Goal: Task Accomplishment & Management: Manage account settings

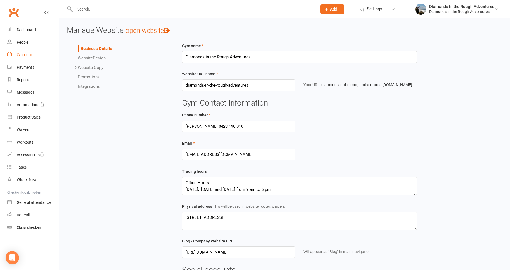
click at [27, 55] on div "Calendar" at bounding box center [25, 54] width 16 height 4
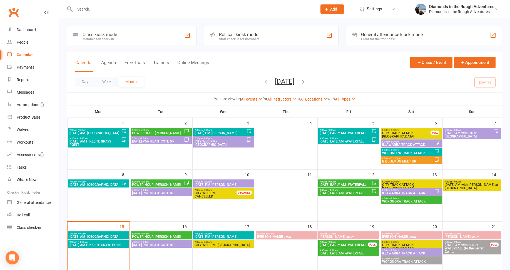
click at [306, 82] on icon "button" at bounding box center [303, 82] width 6 height 6
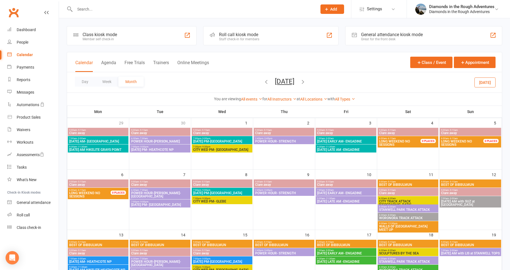
click at [306, 82] on icon "button" at bounding box center [303, 82] width 6 height 6
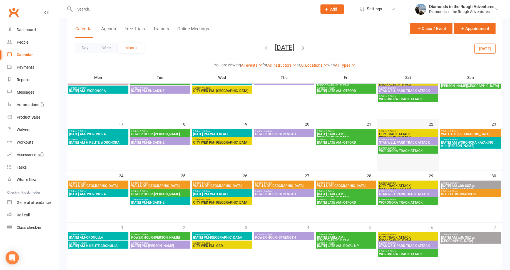
scroll to position [167, 0]
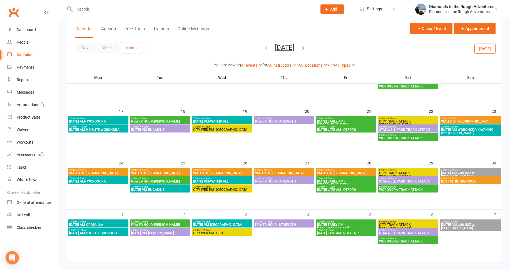
click at [455, 118] on span "- 5:15am" at bounding box center [453, 118] width 9 height 2
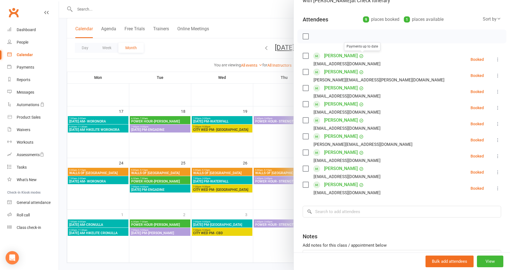
scroll to position [56, 0]
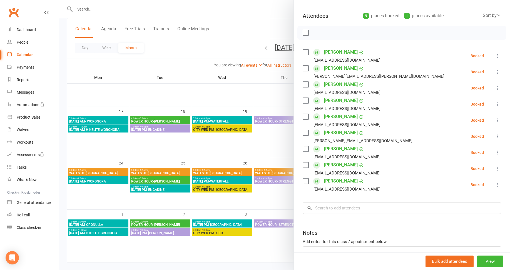
click at [495, 118] on icon at bounding box center [498, 120] width 6 height 6
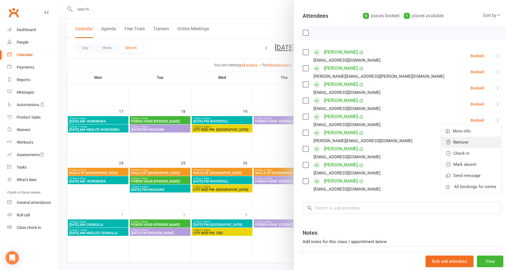
click at [451, 141] on link "Remove" at bounding box center [471, 142] width 60 height 11
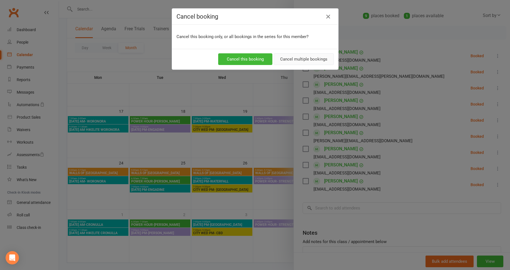
click at [311, 58] on button "Cancel multiple bookings" at bounding box center [304, 59] width 60 height 12
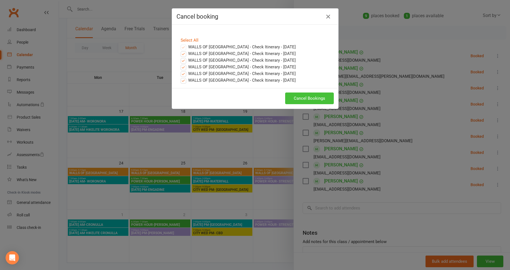
click at [295, 99] on button "Cancel Bookings" at bounding box center [309, 98] width 49 height 12
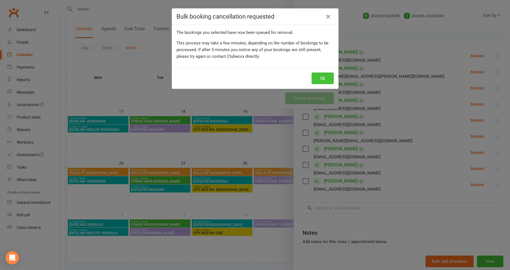
click at [321, 77] on button "Ok" at bounding box center [322, 78] width 22 height 12
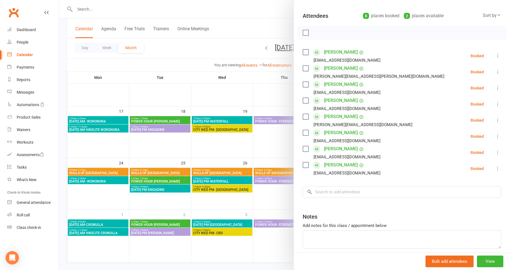
click at [495, 152] on icon at bounding box center [498, 153] width 6 height 6
click at [454, 172] on link "Remove" at bounding box center [471, 174] width 60 height 11
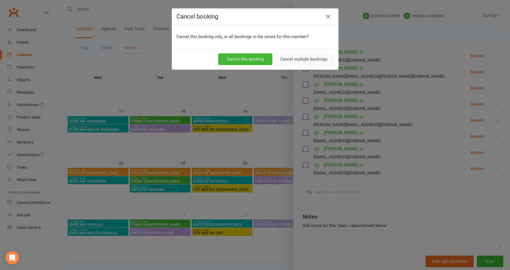
click at [301, 57] on button "Cancel multiple bookings" at bounding box center [304, 59] width 60 height 12
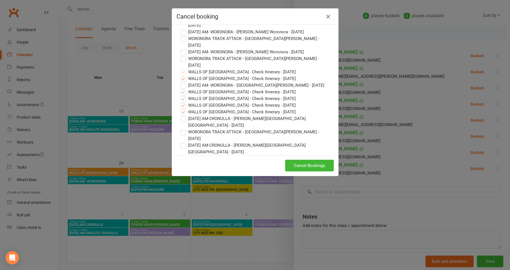
scroll to position [142, 0]
click at [309, 165] on button "Cancel Bookings" at bounding box center [309, 166] width 49 height 12
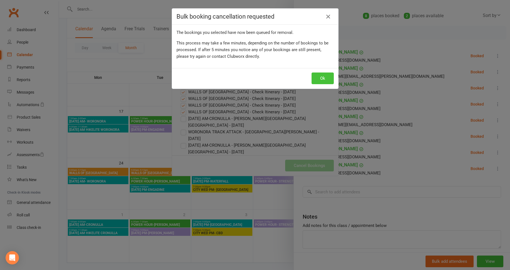
click at [322, 77] on button "Ok" at bounding box center [322, 78] width 22 height 12
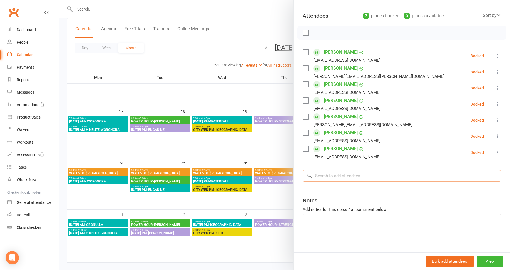
click at [330, 174] on input "search" at bounding box center [401, 176] width 198 height 12
click at [331, 178] on input "[PERSON_NAME]" at bounding box center [401, 176] width 198 height 12
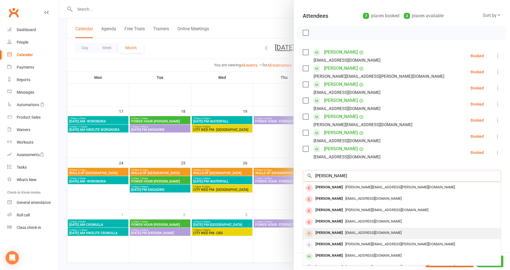
type input "[PERSON_NAME]"
click at [345, 232] on span "[EMAIL_ADDRESS][DOMAIN_NAME]" at bounding box center [373, 233] width 56 height 4
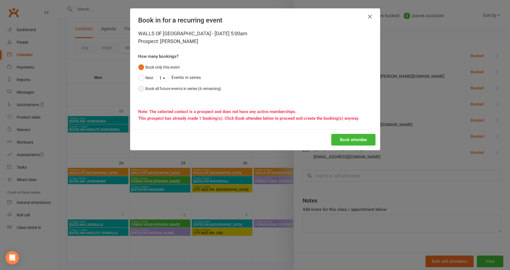
click at [138, 88] on button "Book all future events in series (6 remaining)" at bounding box center [179, 88] width 83 height 11
click at [354, 140] on button "Book attendee" at bounding box center [353, 140] width 44 height 12
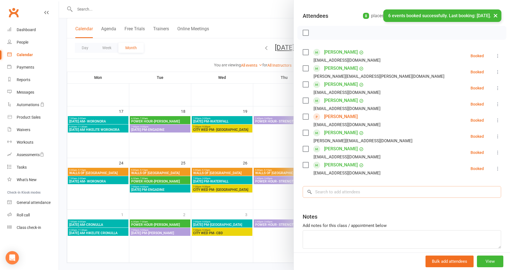
click at [322, 192] on input "search" at bounding box center [401, 192] width 198 height 12
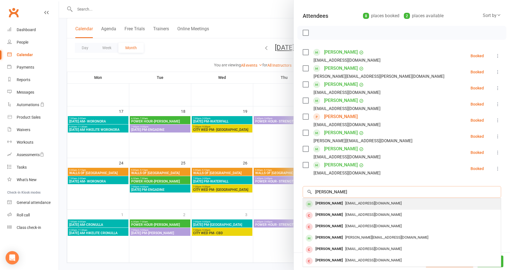
type input "[PERSON_NAME]"
click at [345, 203] on span "[EMAIL_ADDRESS][DOMAIN_NAME]" at bounding box center [373, 203] width 56 height 4
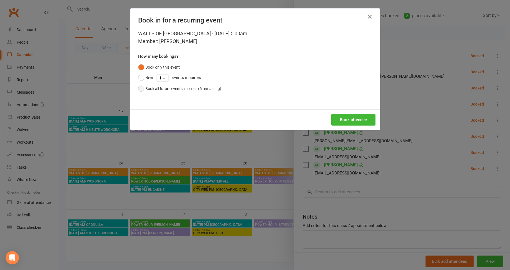
click at [138, 89] on button "Book all future events in series (6 remaining)" at bounding box center [179, 88] width 83 height 11
click at [346, 120] on button "Book attendee" at bounding box center [353, 120] width 44 height 12
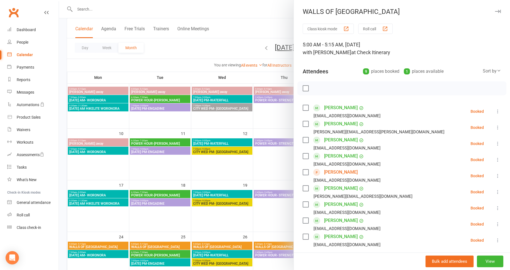
scroll to position [83, 0]
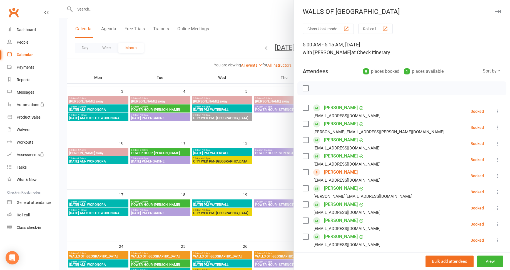
click at [415, 193] on li "[PERSON_NAME] [PERSON_NAME][EMAIL_ADDRESS][DOMAIN_NAME] Booked More info Remove…" at bounding box center [401, 192] width 198 height 16
click at [204, 186] on div at bounding box center [284, 135] width 451 height 270
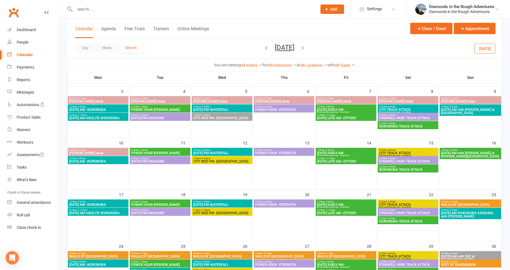
click at [306, 46] on icon "button" at bounding box center [303, 48] width 6 height 6
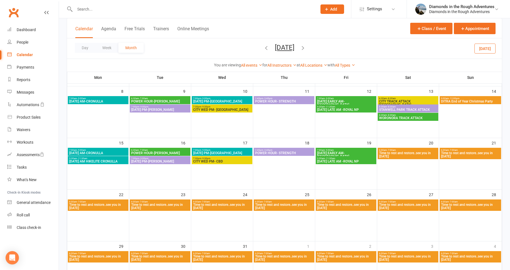
click at [306, 45] on icon "button" at bounding box center [303, 48] width 6 height 6
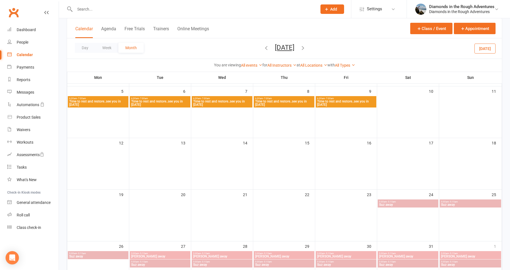
click at [306, 47] on icon "button" at bounding box center [303, 48] width 6 height 6
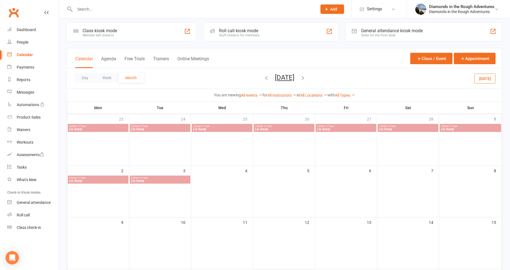
scroll to position [0, 0]
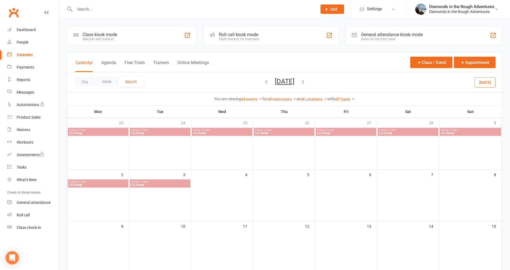
click at [263, 81] on icon "button" at bounding box center [266, 82] width 6 height 6
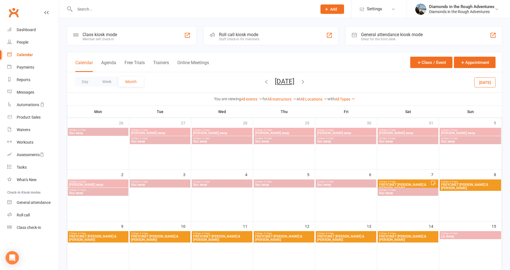
click at [405, 183] on span "FREYCINET [PERSON_NAME] & [PERSON_NAME]" at bounding box center [405, 186] width 52 height 7
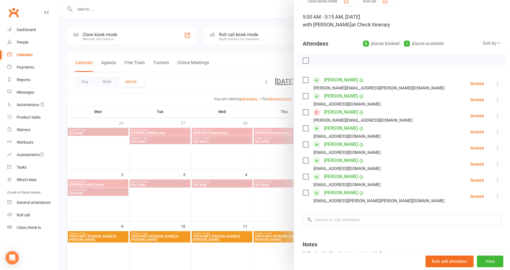
scroll to position [56, 0]
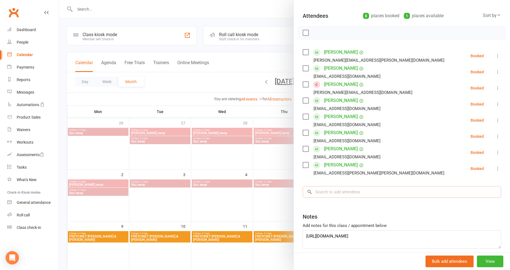
click at [329, 194] on input "search" at bounding box center [401, 192] width 198 height 12
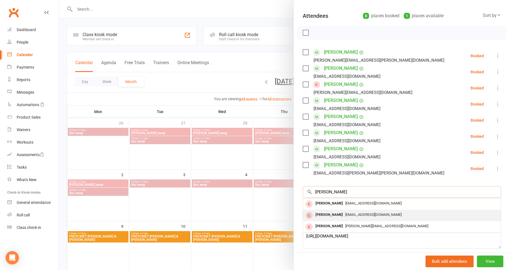
type input "[PERSON_NAME]"
click at [331, 215] on div "[PERSON_NAME]" at bounding box center [329, 215] width 32 height 8
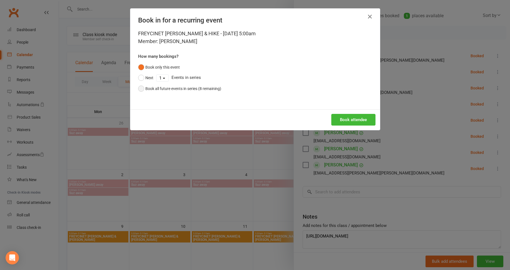
click at [139, 87] on button "Book all future events in series (8 remaining)" at bounding box center [179, 88] width 83 height 11
click at [350, 119] on button "Book attendee" at bounding box center [353, 120] width 44 height 12
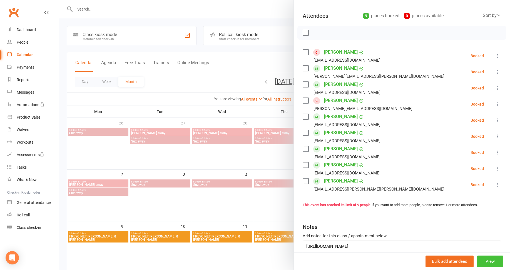
click at [481, 260] on button "View" at bounding box center [490, 262] width 26 height 12
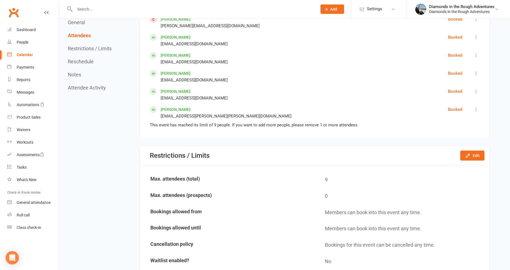
scroll to position [361, 0]
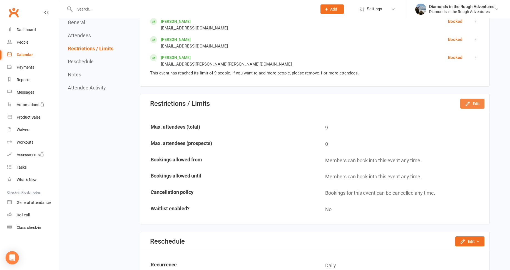
click at [470, 102] on icon "button" at bounding box center [468, 104] width 6 height 6
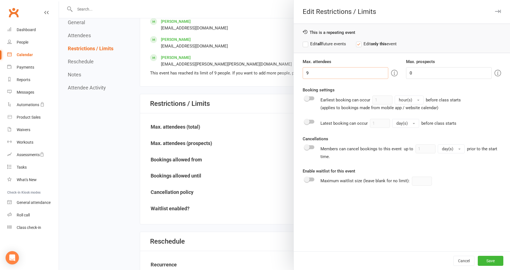
click at [307, 71] on input "9" at bounding box center [345, 73] width 86 height 12
type input "12"
click at [302, 44] on label "Edit all future events" at bounding box center [323, 44] width 43 height 7
click at [484, 260] on button "Save" at bounding box center [490, 261] width 26 height 10
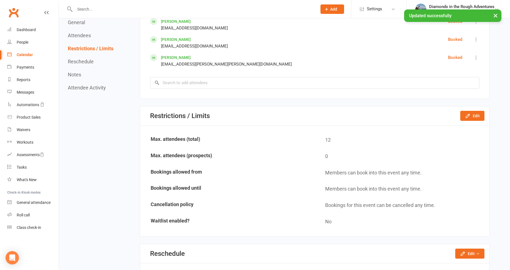
scroll to position [222, 0]
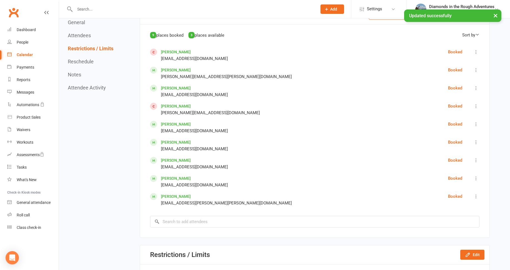
click at [24, 54] on div "Calendar" at bounding box center [25, 54] width 16 height 4
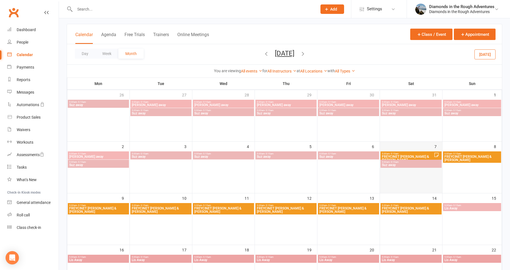
scroll to position [83, 0]
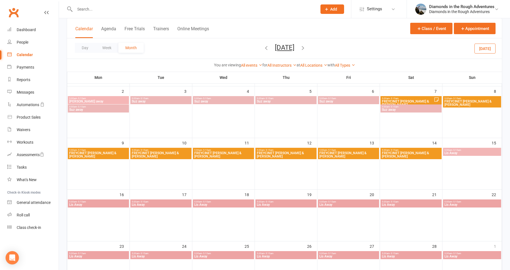
click at [406, 97] on div "5:00am - 5:15am FREYCINET [PERSON_NAME] & [PERSON_NAME]" at bounding box center [410, 101] width 61 height 11
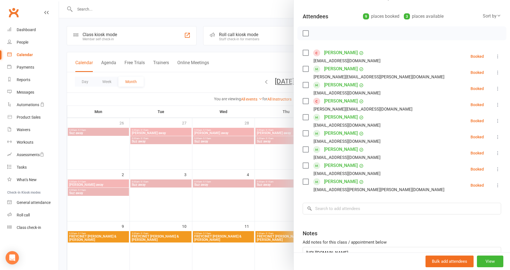
scroll to position [56, 0]
click at [334, 207] on input "search" at bounding box center [401, 208] width 198 height 12
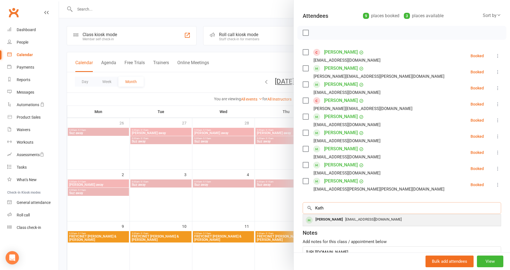
type input "Kath"
click at [331, 219] on div "[PERSON_NAME]" at bounding box center [329, 220] width 32 height 8
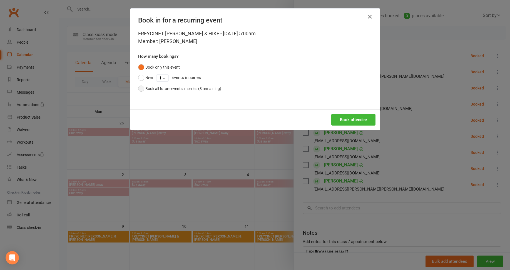
click at [140, 87] on button "Book all future events in series (8 remaining)" at bounding box center [179, 88] width 83 height 11
click at [358, 119] on button "Book attendee" at bounding box center [353, 120] width 44 height 12
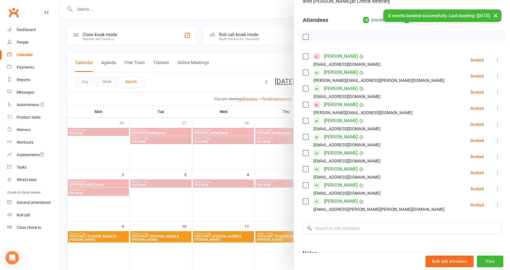
scroll to position [83, 0]
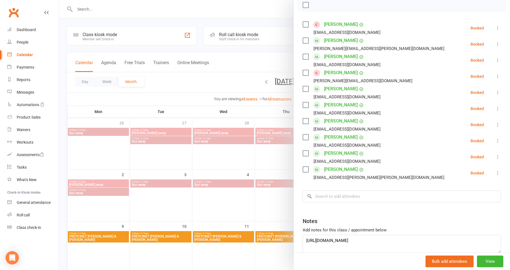
click at [167, 209] on div at bounding box center [284, 135] width 451 height 270
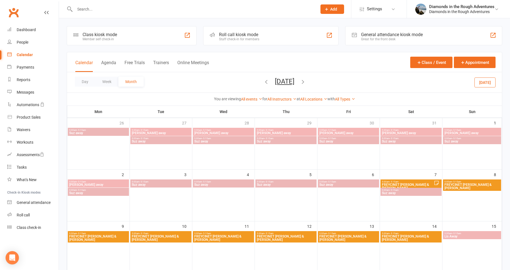
click at [306, 80] on icon "button" at bounding box center [303, 82] width 6 height 6
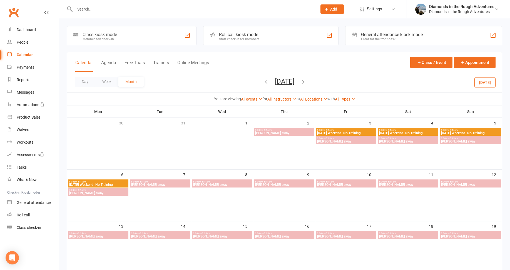
click at [313, 80] on div "Day Week Month [DATE] [DATE] Sun Mon Tue Wed Thu Fri Sat 31 01 02 03 04 05 06 0…" at bounding box center [284, 82] width 435 height 20
click at [306, 81] on icon "button" at bounding box center [303, 82] width 6 height 6
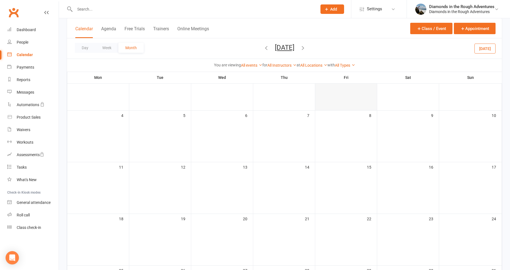
scroll to position [0, 0]
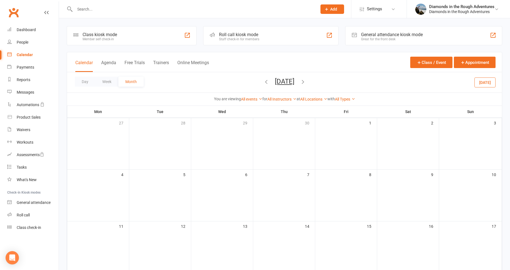
click at [263, 80] on icon "button" at bounding box center [266, 82] width 6 height 6
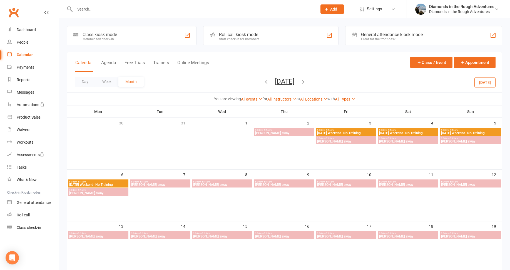
click at [263, 80] on icon "button" at bounding box center [266, 82] width 6 height 6
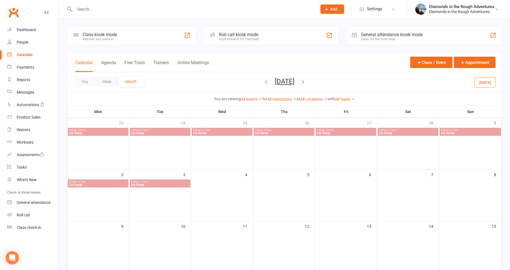
click at [263, 81] on icon "button" at bounding box center [266, 82] width 6 height 6
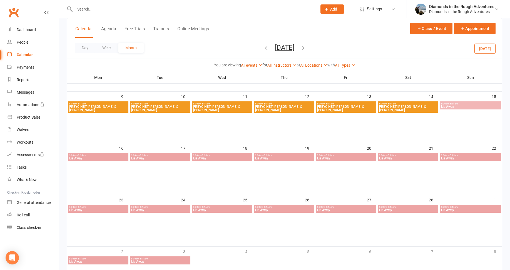
scroll to position [139, 0]
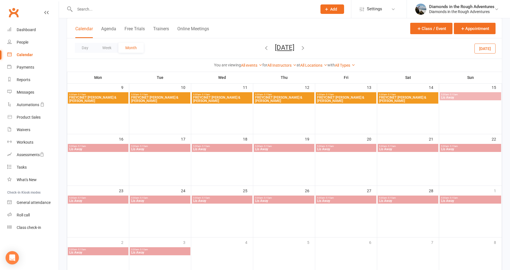
click at [306, 47] on icon "button" at bounding box center [303, 48] width 6 height 6
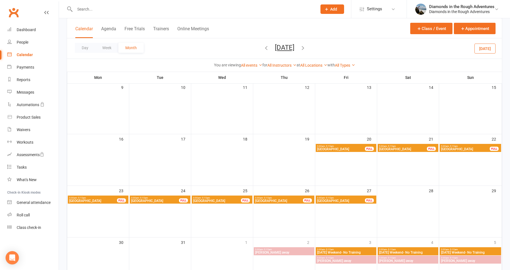
click at [341, 147] on span "[GEOGRAPHIC_DATA]" at bounding box center [341, 148] width 48 height 3
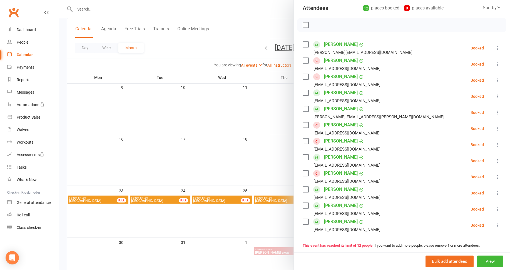
scroll to position [83, 0]
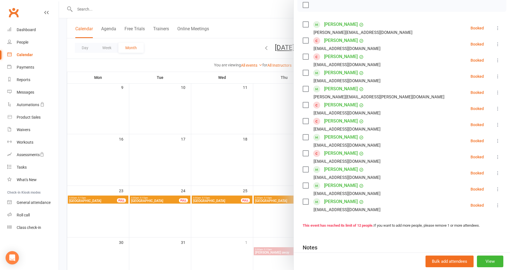
click at [495, 140] on icon at bounding box center [498, 141] width 6 height 6
click at [219, 148] on div at bounding box center [284, 135] width 451 height 270
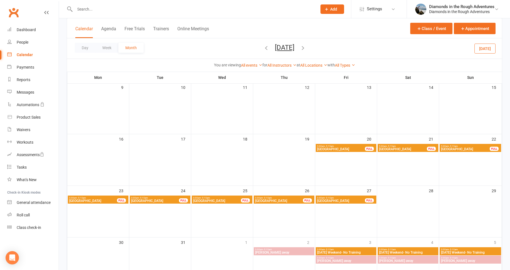
click at [349, 147] on span "5:00am - 5:15am" at bounding box center [341, 146] width 48 height 2
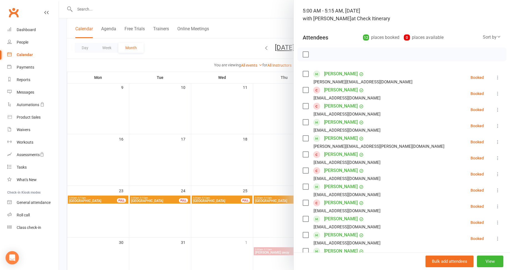
scroll to position [56, 0]
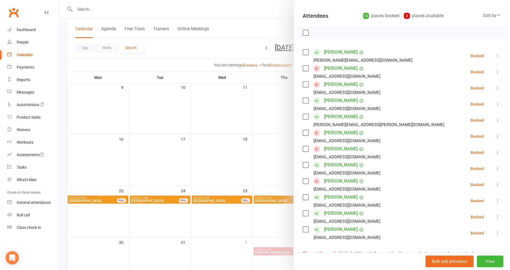
click at [485, 15] on div "Sort by" at bounding box center [491, 15] width 18 height 7
click at [470, 50] on link "Booking created" at bounding box center [472, 49] width 55 height 11
click at [210, 203] on div at bounding box center [284, 135] width 451 height 270
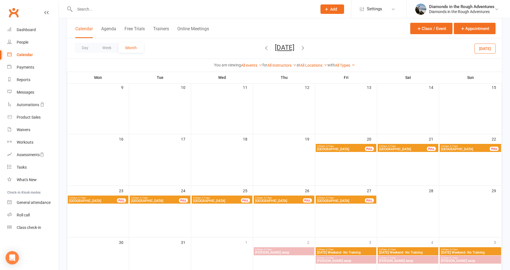
click at [217, 200] on span "[GEOGRAPHIC_DATA]" at bounding box center [217, 200] width 48 height 3
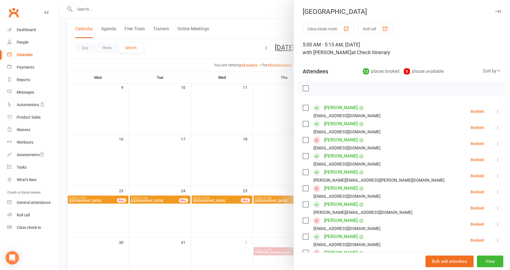
click at [136, 157] on div at bounding box center [284, 135] width 451 height 270
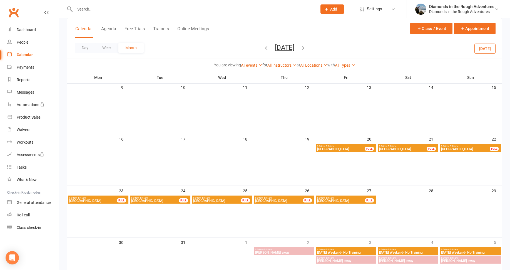
click at [306, 46] on icon "button" at bounding box center [303, 48] width 6 height 6
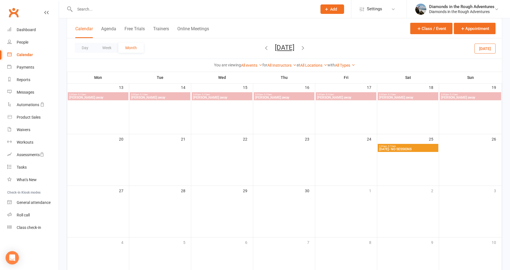
click at [306, 47] on icon "button" at bounding box center [303, 48] width 6 height 6
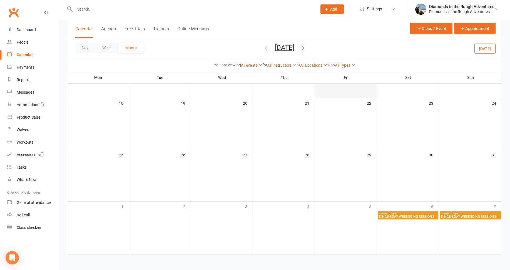
scroll to position [176, 0]
click at [306, 47] on icon "button" at bounding box center [303, 48] width 6 height 6
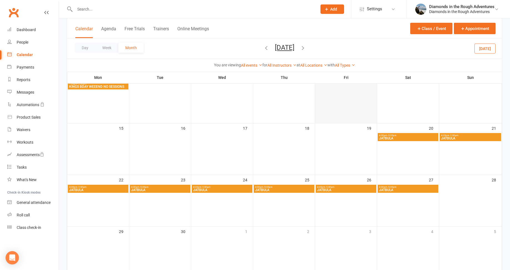
scroll to position [92, 0]
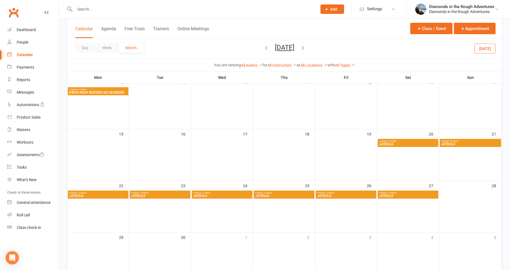
click at [393, 143] on span "JATBULA" at bounding box center [408, 143] width 58 height 3
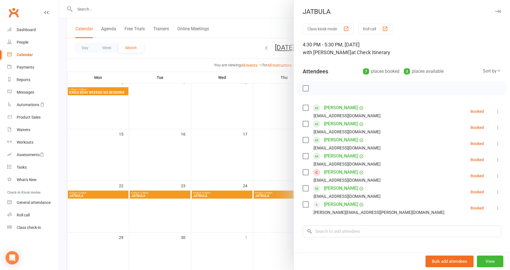
click at [164, 100] on div at bounding box center [284, 135] width 451 height 270
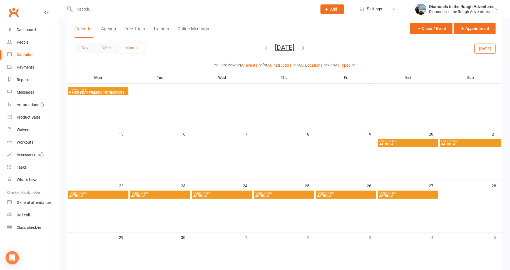
click at [483, 52] on button "[DATE]" at bounding box center [484, 48] width 21 height 10
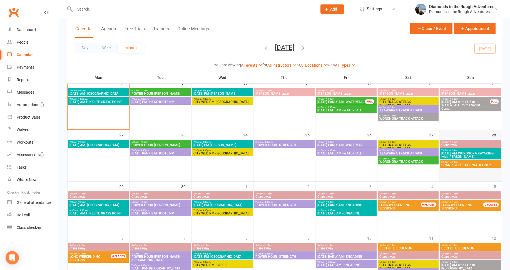
scroll to position [148, 0]
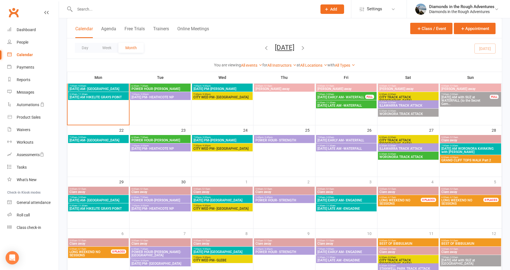
click at [469, 160] on span "GRAND CLIFF TOPS WALK Part 2" at bounding box center [470, 160] width 59 height 3
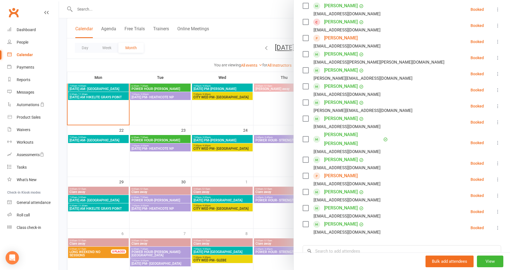
scroll to position [139, 0]
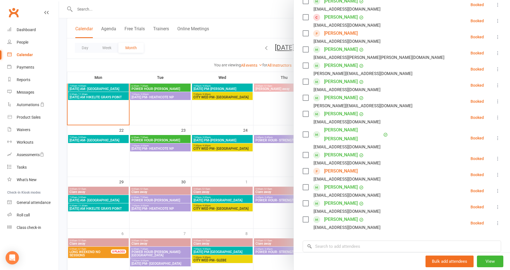
drag, startPoint x: 172, startPoint y: 166, endPoint x: 176, endPoint y: 163, distance: 5.3
click at [172, 166] on div at bounding box center [284, 135] width 451 height 270
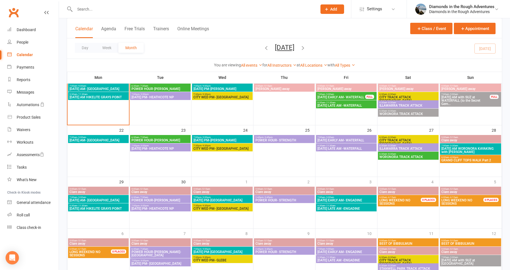
click at [306, 47] on icon "button" at bounding box center [303, 48] width 6 height 6
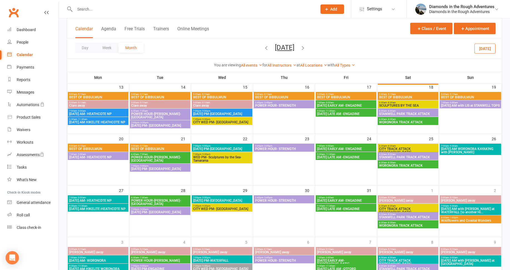
click at [306, 48] on icon "button" at bounding box center [303, 48] width 6 height 6
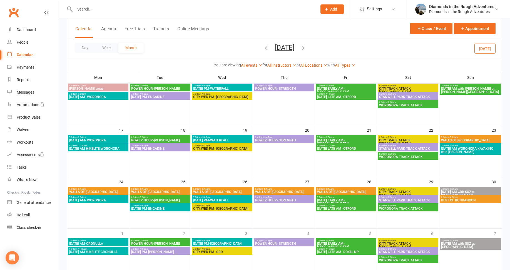
click at [289, 47] on button "[DATE]" at bounding box center [284, 48] width 19 height 8
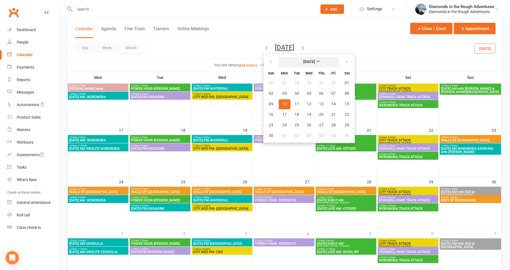
click at [303, 60] on strong "[DATE]" at bounding box center [309, 62] width 12 height 4
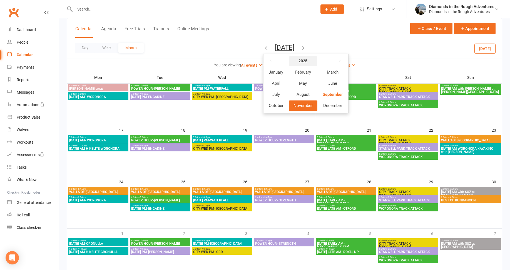
click at [298, 59] on strong "2025" at bounding box center [302, 61] width 9 height 4
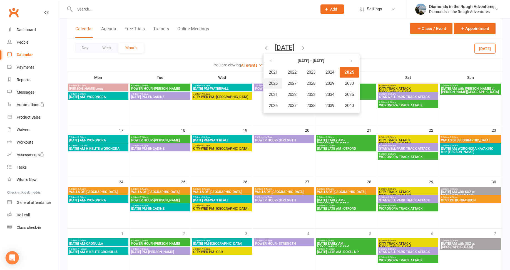
click at [269, 83] on span "2026" at bounding box center [273, 83] width 9 height 5
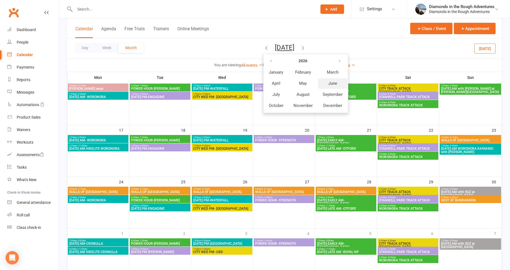
click at [328, 83] on span "June" at bounding box center [332, 83] width 9 height 5
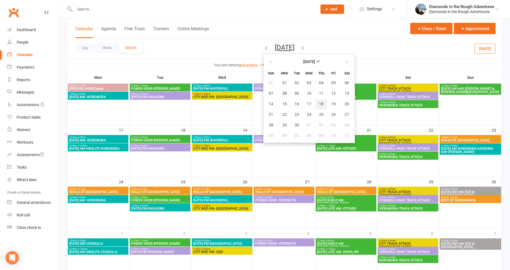
click at [319, 102] on span "18" at bounding box center [321, 104] width 4 height 4
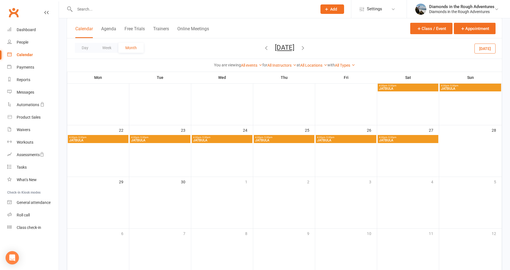
click at [400, 85] on span "4:30pm - 5:30pm" at bounding box center [408, 85] width 58 height 2
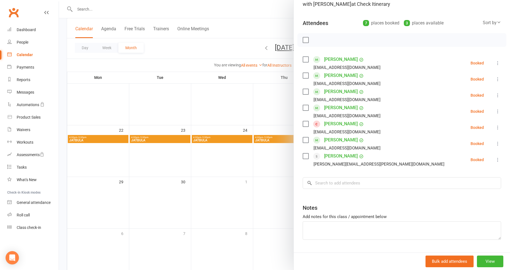
scroll to position [56, 0]
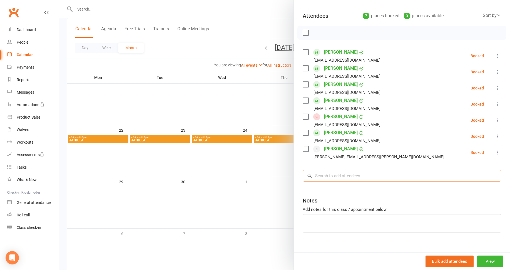
click at [322, 174] on input "search" at bounding box center [401, 176] width 198 height 12
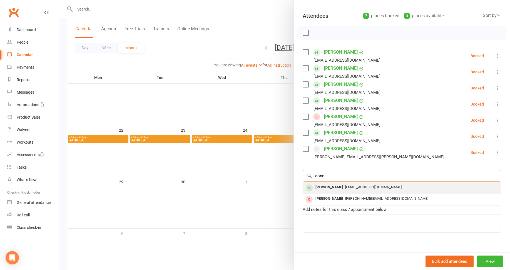
type input "conn"
click at [327, 188] on div "[PERSON_NAME]" at bounding box center [329, 187] width 32 height 8
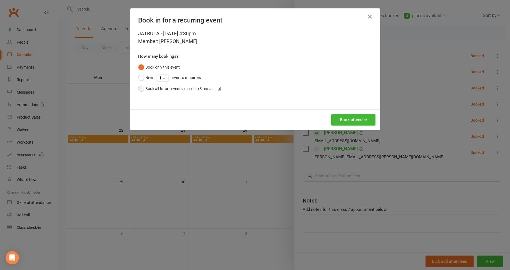
drag, startPoint x: 140, startPoint y: 86, endPoint x: 218, endPoint y: 104, distance: 80.2
click at [141, 86] on button "Book all future events in series (8 remaining)" at bounding box center [179, 88] width 83 height 11
click at [352, 119] on button "Book attendee" at bounding box center [353, 120] width 44 height 12
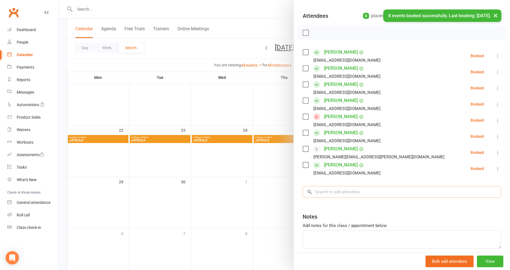
click at [319, 192] on input "search" at bounding box center [401, 192] width 198 height 12
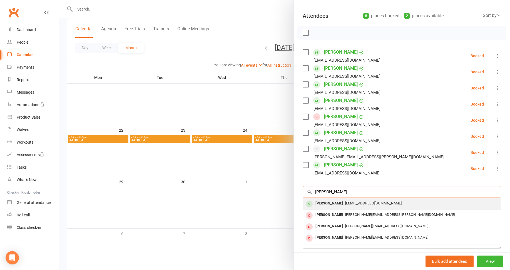
type input "[PERSON_NAME]"
click at [328, 201] on div "[PERSON_NAME]" at bounding box center [329, 203] width 32 height 8
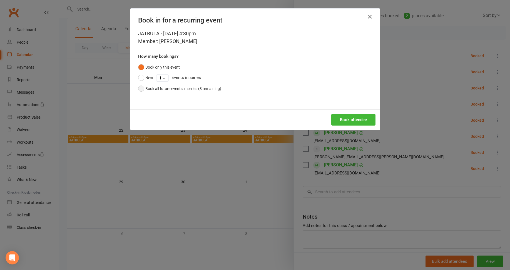
click at [139, 89] on button "Book all future events in series (8 remaining)" at bounding box center [179, 88] width 83 height 11
click at [348, 118] on button "Book attendee" at bounding box center [353, 120] width 44 height 12
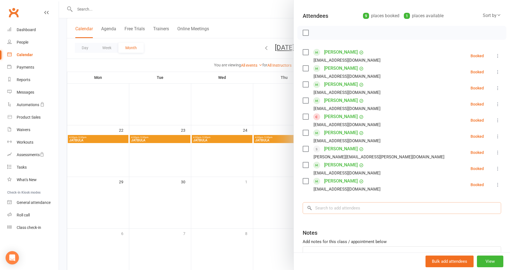
click at [327, 208] on input "search" at bounding box center [401, 208] width 198 height 12
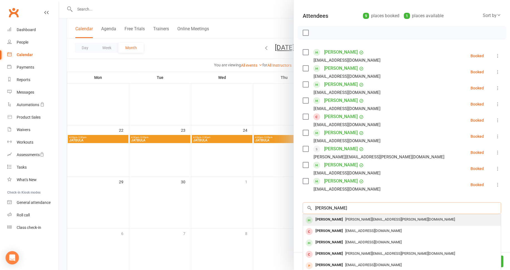
type input "[PERSON_NAME]"
click at [336, 219] on div "[PERSON_NAME]" at bounding box center [329, 220] width 32 height 8
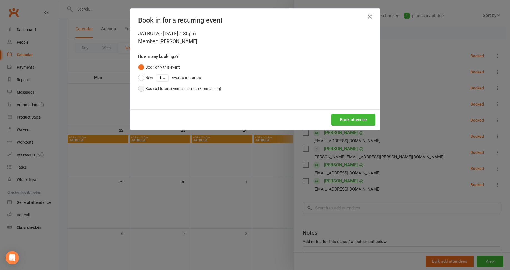
drag, startPoint x: 139, startPoint y: 86, endPoint x: 209, endPoint y: 95, distance: 70.7
click at [138, 86] on button "Book all future events in series (8 remaining)" at bounding box center [179, 88] width 83 height 11
click at [342, 118] on button "Book attendee" at bounding box center [353, 120] width 44 height 12
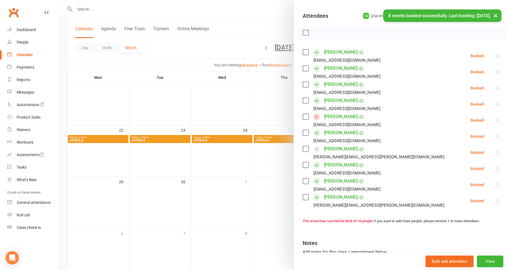
click at [282, 186] on div at bounding box center [284, 135] width 451 height 270
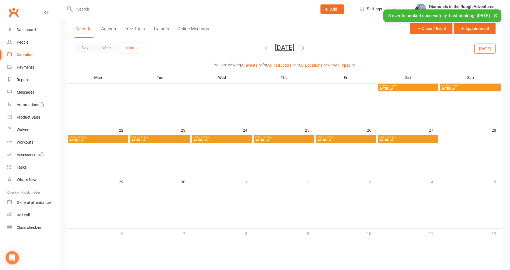
click at [401, 89] on span "JATBULA" at bounding box center [408, 88] width 58 height 3
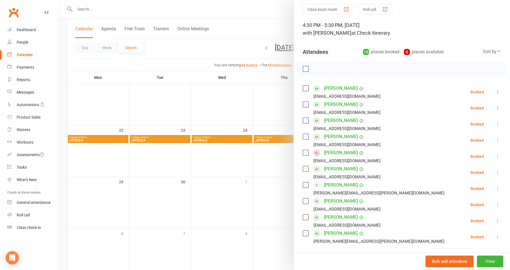
scroll to position [28, 0]
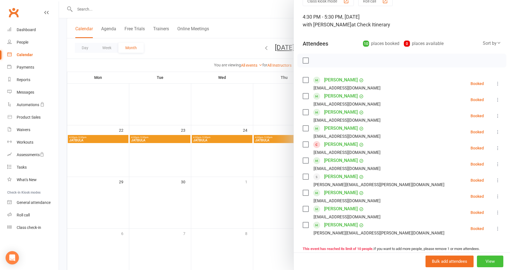
click at [480, 259] on button "View" at bounding box center [490, 262] width 26 height 12
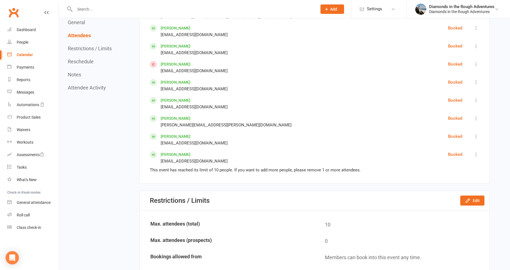
scroll to position [361, 0]
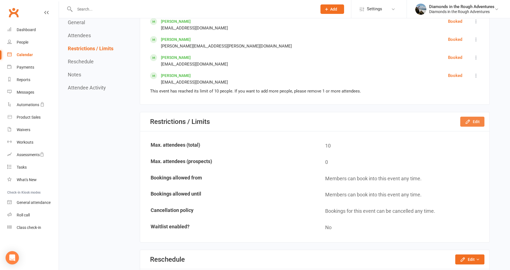
click at [471, 122] on button "Edit" at bounding box center [472, 122] width 24 height 10
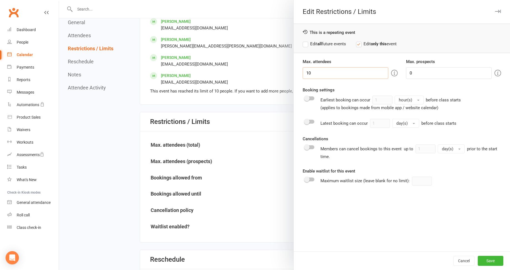
click at [310, 72] on input "10" at bounding box center [345, 73] width 86 height 12
type input "11"
click at [303, 44] on label "Edit all future events" at bounding box center [323, 44] width 43 height 7
drag, startPoint x: 482, startPoint y: 258, endPoint x: 481, endPoint y: 255, distance: 3.7
click at [483, 259] on button "Save" at bounding box center [490, 261] width 26 height 10
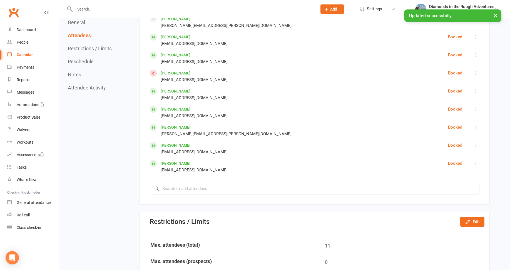
scroll to position [278, 0]
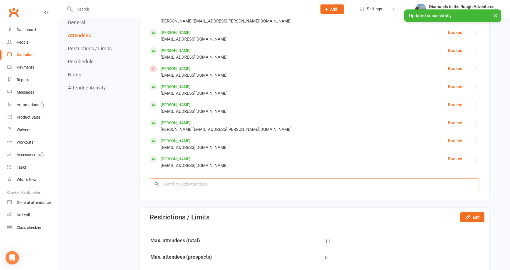
click at [167, 183] on input "search" at bounding box center [314, 184] width 329 height 12
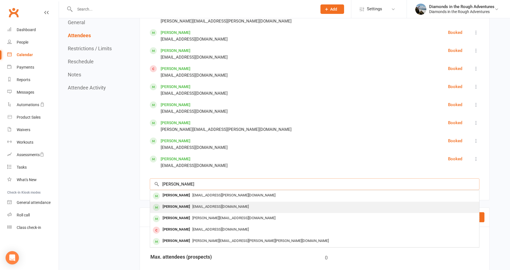
type input "[PERSON_NAME]"
click at [180, 207] on div "[PERSON_NAME]" at bounding box center [176, 207] width 32 height 8
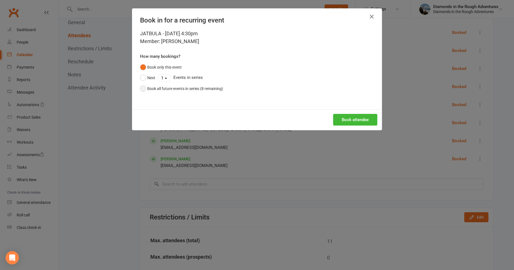
drag, startPoint x: 138, startPoint y: 89, endPoint x: 144, endPoint y: 89, distance: 5.9
click at [140, 89] on button "Book all future events in series (8 remaining)" at bounding box center [181, 88] width 83 height 11
click at [359, 119] on button "Book attendee" at bounding box center [355, 120] width 44 height 12
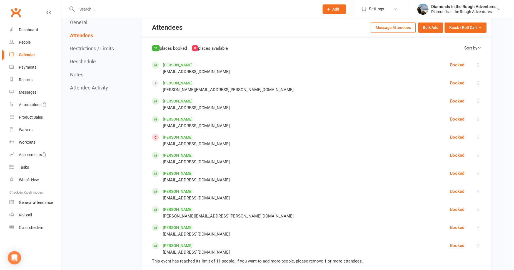
scroll to position [222, 0]
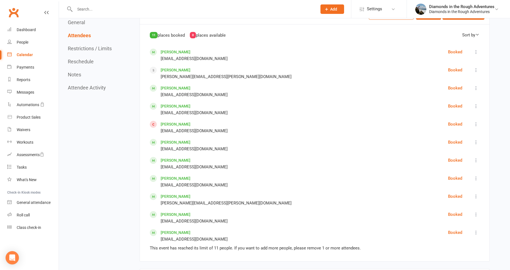
click at [476, 159] on icon at bounding box center [476, 160] width 6 height 6
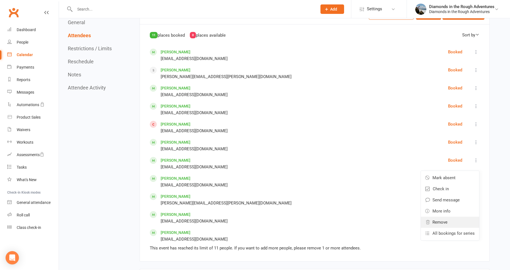
click at [446, 221] on span "Remove" at bounding box center [439, 222] width 15 height 7
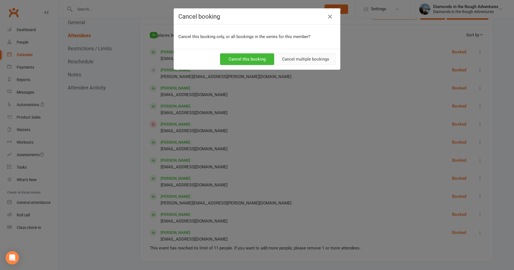
click at [304, 59] on button "Cancel multiple bookings" at bounding box center [306, 59] width 60 height 12
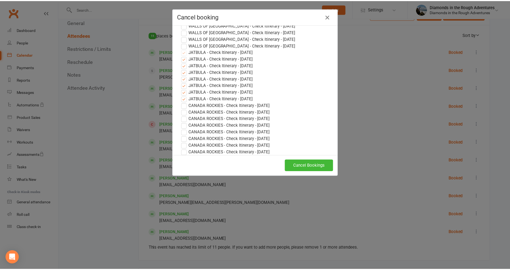
scroll to position [111, 0]
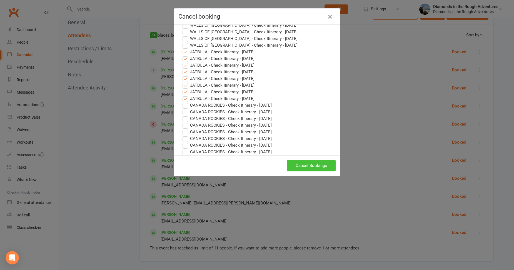
click at [314, 166] on button "Cancel Bookings" at bounding box center [311, 166] width 49 height 12
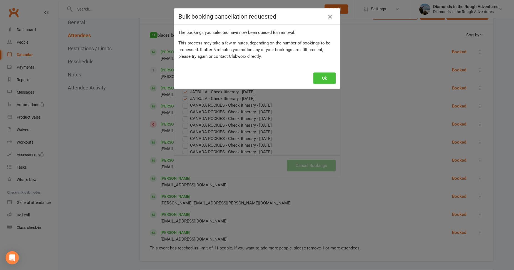
click at [322, 78] on button "Ok" at bounding box center [324, 78] width 22 height 12
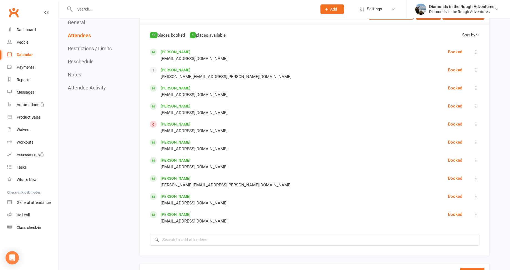
click at [85, 8] on input "text" at bounding box center [193, 9] width 240 height 8
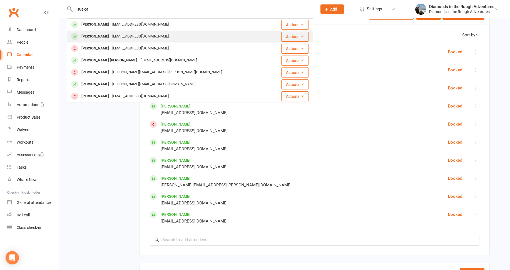
type input "sue ca"
click at [111, 36] on div "[EMAIL_ADDRESS][DOMAIN_NAME]" at bounding box center [141, 36] width 60 height 8
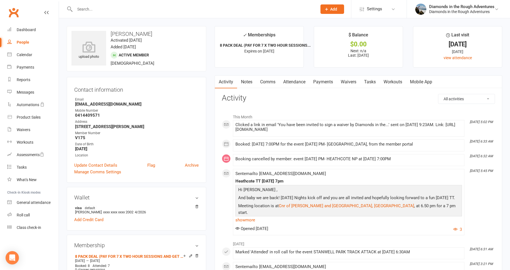
click at [348, 82] on link "Waivers" at bounding box center [348, 82] width 23 height 13
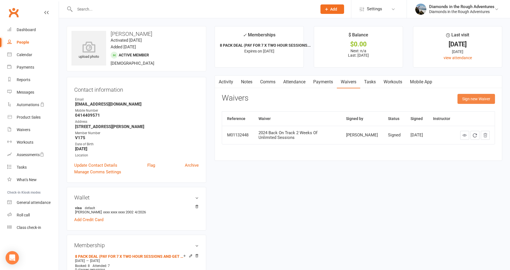
click at [478, 99] on button "Sign new Waiver" at bounding box center [475, 99] width 37 height 10
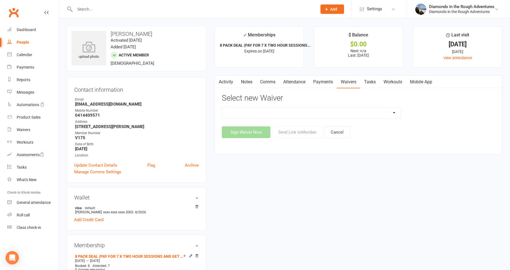
click at [394, 112] on select "2025 Back On Track 2 Weeks Of Unlimited Sessions 2025 Diamond Day And Dream Hea…" at bounding box center [311, 112] width 179 height 11
select select "1963"
click at [222, 107] on select "2025 Back On Track 2 Weeks Of Unlimited Sessions 2025 Diamond Day And Dream Hea…" at bounding box center [311, 112] width 179 height 11
click at [298, 133] on button "Send Link to Member" at bounding box center [297, 132] width 51 height 12
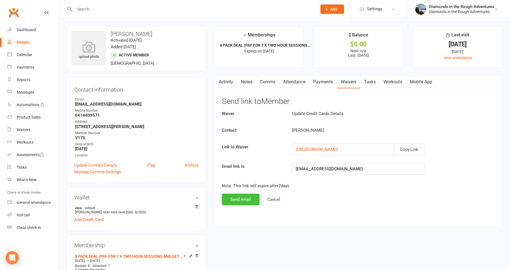
click at [240, 199] on button "Send email" at bounding box center [241, 200] width 38 height 12
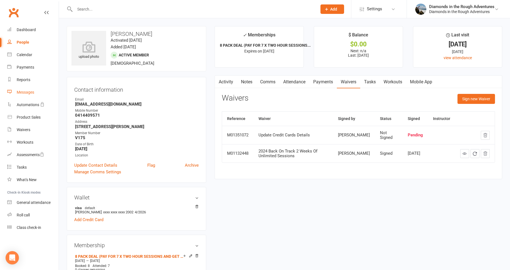
click at [30, 94] on div "Messages" at bounding box center [25, 92] width 17 height 4
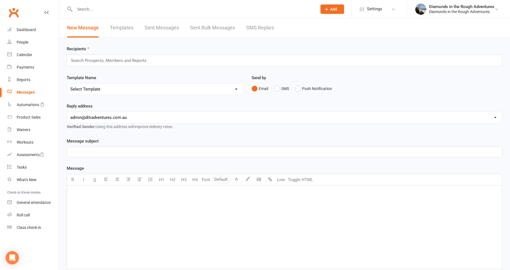
click at [121, 26] on link "Templates" at bounding box center [122, 27] width 24 height 19
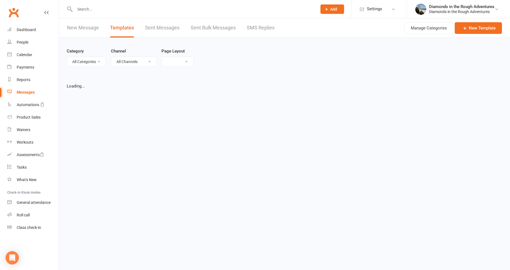
select select "list"
select select "100"
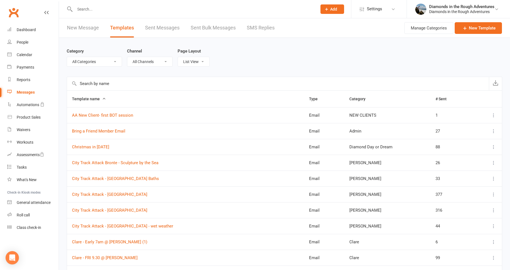
click at [96, 61] on select "All Categories (No category) Admin [PERSON_NAME] Day or Dream General [PERSON_N…" at bounding box center [94, 61] width 55 height 9
select select "8734"
click at [67, 57] on select "All Categories (No category) Admin [PERSON_NAME] Day or Dream General [PERSON_N…" at bounding box center [94, 61] width 55 height 9
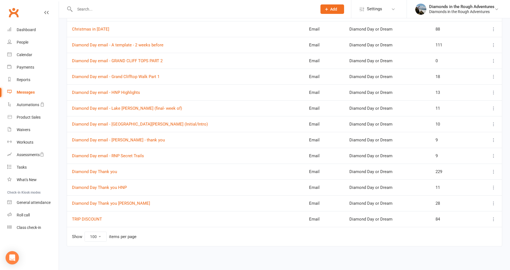
scroll to position [58, 0]
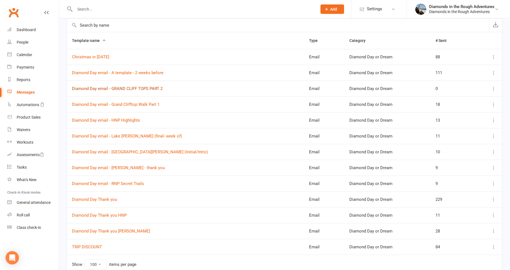
click at [155, 88] on link "Diamond Day email - GRAND CLIFF TOPS PART 2" at bounding box center [117, 88] width 91 height 5
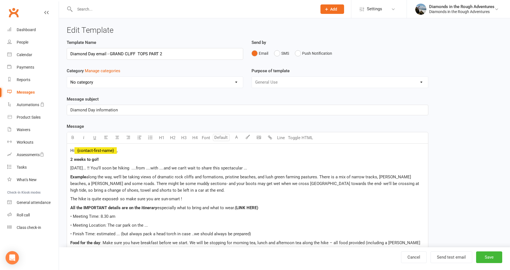
select select "8734"
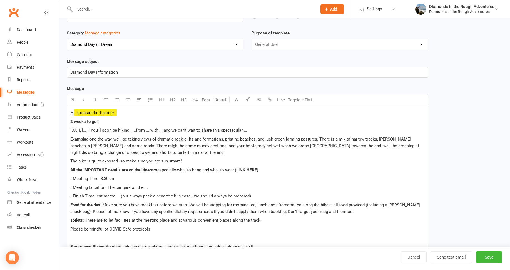
scroll to position [83, 0]
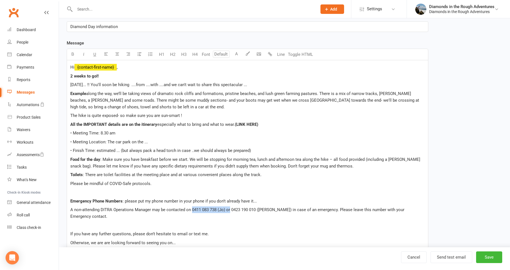
drag, startPoint x: 230, startPoint y: 209, endPoint x: 192, endPoint y: 210, distance: 38.3
click at [192, 210] on span "A non-attending DITRA Operations Manager may be contacted on 0411 083 738 (Jo) …" at bounding box center [237, 213] width 335 height 12
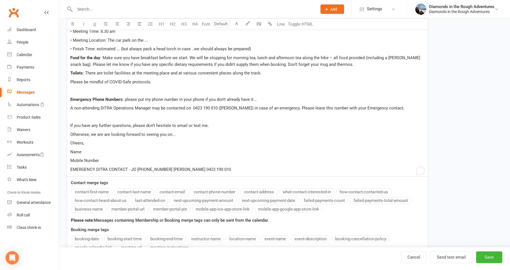
scroll to position [194, 0]
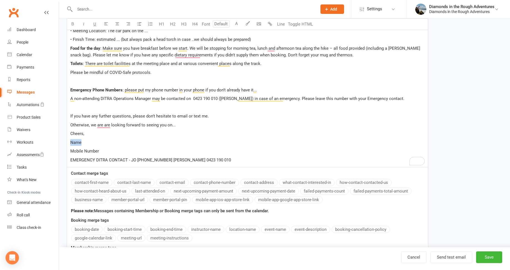
drag, startPoint x: 87, startPoint y: 141, endPoint x: 67, endPoint y: 141, distance: 20.0
click at [67, 141] on div "Hi ﻿ {contact-first-name} , 2 weeks to go!! [DATE]... !! You'll soon be hiking …" at bounding box center [247, 58] width 361 height 218
click at [83, 143] on span "Lis ans Su" at bounding box center [79, 142] width 19 height 5
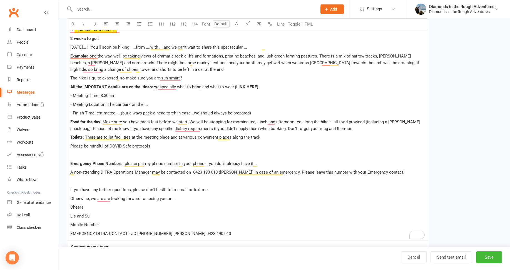
scroll to position [111, 0]
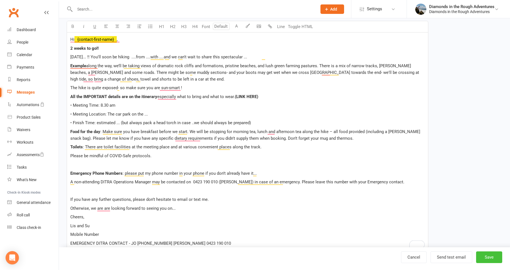
click at [488, 256] on button "Save" at bounding box center [489, 257] width 26 height 12
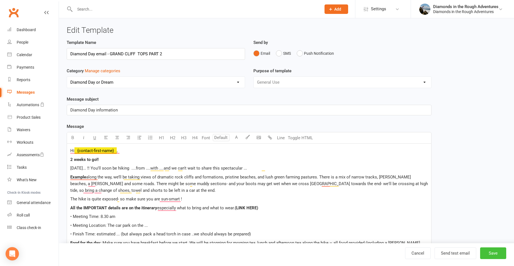
select select "100"
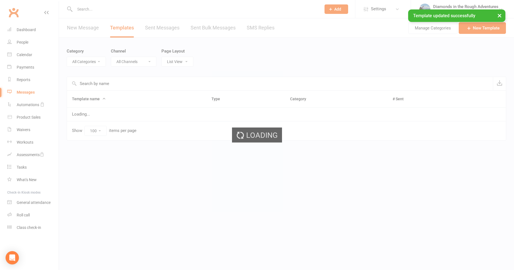
select select "8734"
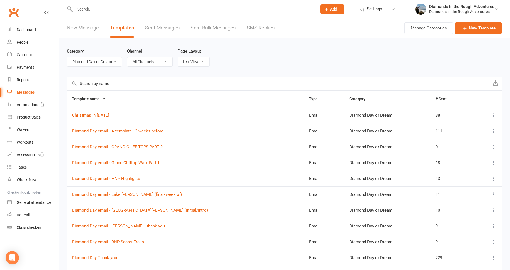
click at [85, 63] on select "All Categories (No category) Admin [PERSON_NAME] Day or Dream General [PERSON_N…" at bounding box center [94, 61] width 55 height 9
click at [67, 57] on select "All Categories (No category) Admin [PERSON_NAME] Day or Dream General [PERSON_N…" at bounding box center [94, 61] width 55 height 9
click at [87, 8] on input "text" at bounding box center [193, 9] width 240 height 8
type input "cliff"
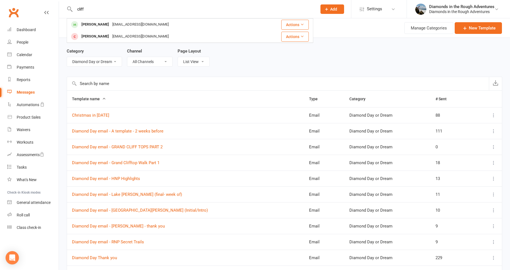
drag, startPoint x: 90, startPoint y: 10, endPoint x: 70, endPoint y: 10, distance: 19.4
click at [70, 10] on div "[PERSON_NAME] Close [EMAIL_ADDRESS][DOMAIN_NAME] Actions [PERSON_NAME] [EMAIL_A…" at bounding box center [190, 9] width 246 height 18
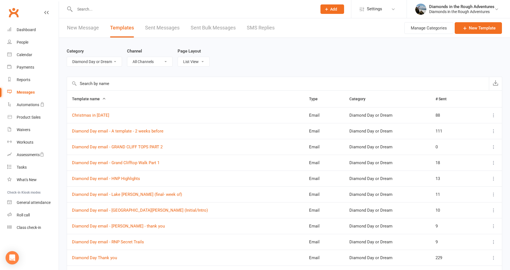
click at [87, 28] on link "New Message" at bounding box center [83, 27] width 32 height 19
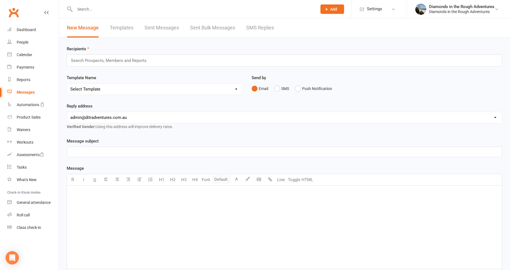
click at [122, 27] on link "Templates" at bounding box center [122, 27] width 24 height 19
select select "100"
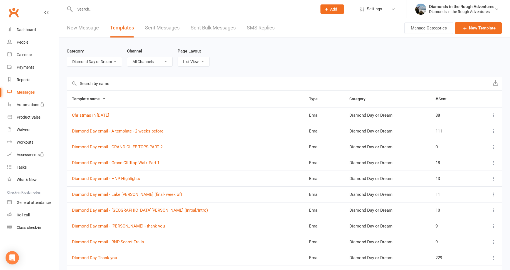
click at [109, 84] on input "text" at bounding box center [278, 83] width 422 height 13
click at [112, 61] on select "All Categories (No category) Admin [PERSON_NAME] Day or Dream General [PERSON_N…" at bounding box center [94, 61] width 55 height 9
click at [67, 57] on select "All Categories (No category) Admin [PERSON_NAME] Day or Dream General [PERSON_N…" at bounding box center [94, 61] width 55 height 9
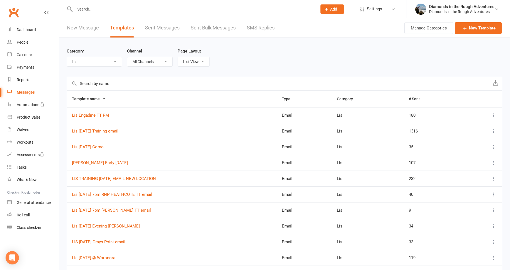
click at [75, 61] on select "All Categories (No category) Admin [PERSON_NAME] Day or Dream General [PERSON_N…" at bounding box center [94, 61] width 55 height 9
select select "8734"
click at [67, 57] on select "All Categories (No category) Admin [PERSON_NAME] Day or Dream General [PERSON_N…" at bounding box center [94, 61] width 55 height 9
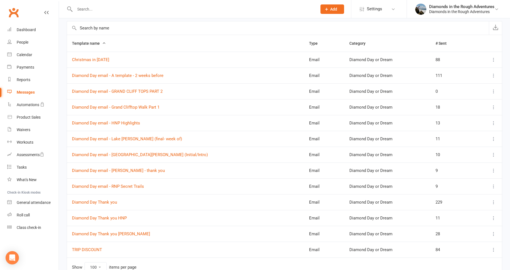
scroll to position [83, 0]
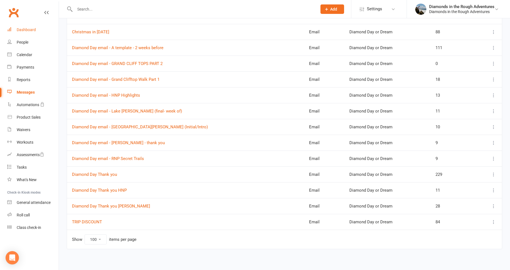
drag, startPoint x: 26, startPoint y: 29, endPoint x: 29, endPoint y: 31, distance: 3.3
click at [26, 29] on div "Dashboard" at bounding box center [26, 29] width 19 height 4
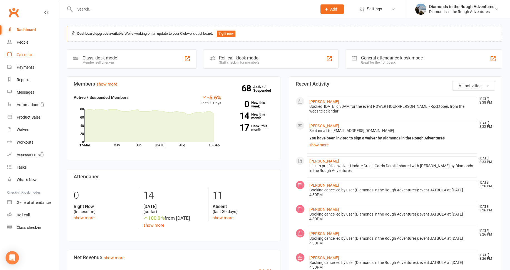
click at [28, 54] on div "Calendar" at bounding box center [25, 54] width 16 height 4
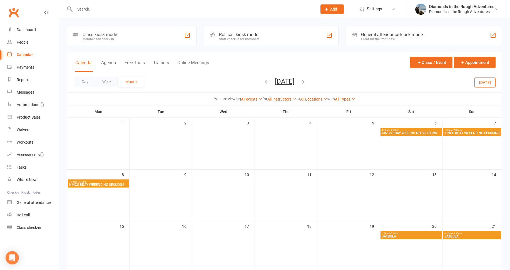
click at [399, 235] on span "JATBULA" at bounding box center [410, 236] width 59 height 3
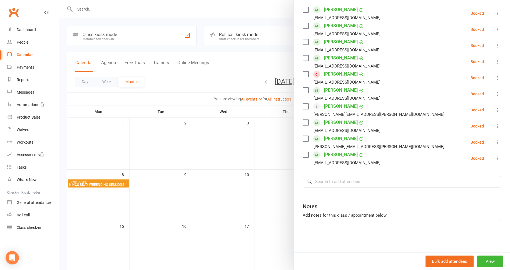
scroll to position [112, 0]
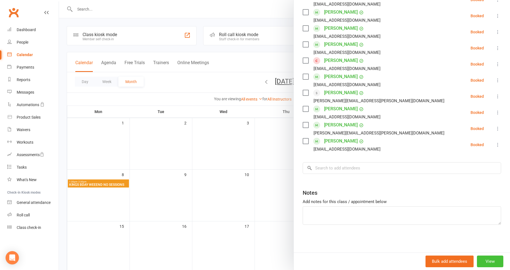
click at [482, 259] on button "View" at bounding box center [490, 262] width 26 height 12
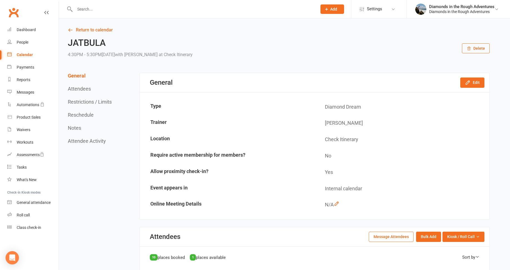
click at [392, 236] on button "Message Attendees" at bounding box center [391, 237] width 45 height 10
click at [0, 0] on div "Loading" at bounding box center [0, 0] width 0 height 0
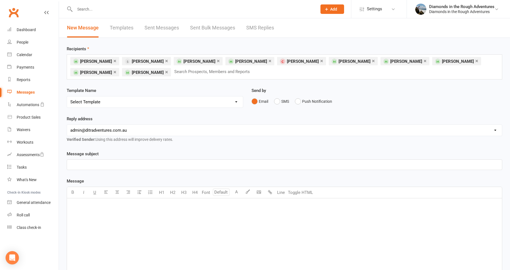
click at [94, 100] on select "Select Template [Email] Bring a Friend Member Email [Email] DIAMOND VIRTUAL TRA…" at bounding box center [155, 101] width 176 height 11
click at [121, 26] on link "Templates" at bounding box center [122, 27] width 24 height 19
click at [123, 26] on link "Templates" at bounding box center [122, 27] width 24 height 19
select select "100"
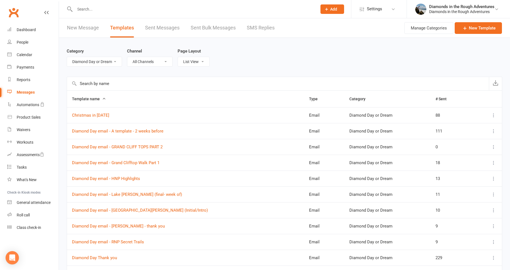
click at [100, 61] on select "All Categories (No category) Admin [PERSON_NAME] Day or Dream General [PERSON_N…" at bounding box center [94, 61] width 55 height 9
select select "8735"
click at [67, 57] on select "All Categories (No category) Admin [PERSON_NAME] Day or Dream General [PERSON_N…" at bounding box center [94, 61] width 55 height 9
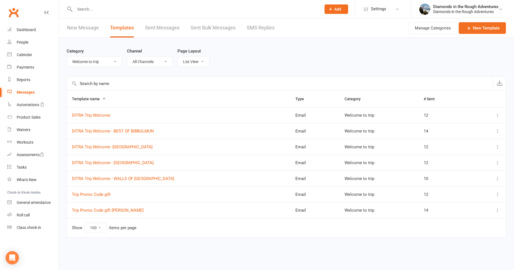
click at [497, 178] on icon at bounding box center [498, 179] width 6 height 6
click at [461, 211] on link "Duplicate" at bounding box center [472, 211] width 55 height 11
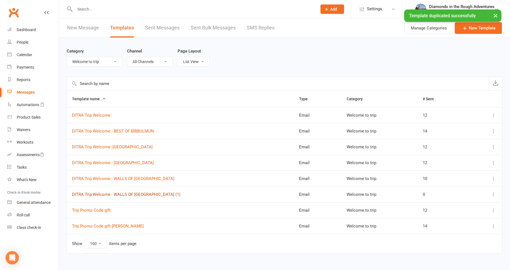
click at [147, 193] on link "DITRA Trip Welcome - WALLS OF [GEOGRAPHIC_DATA] (1)" at bounding box center [126, 194] width 108 height 5
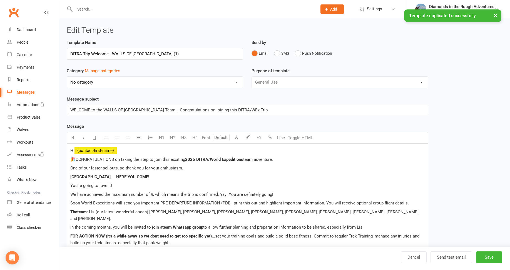
select select "8735"
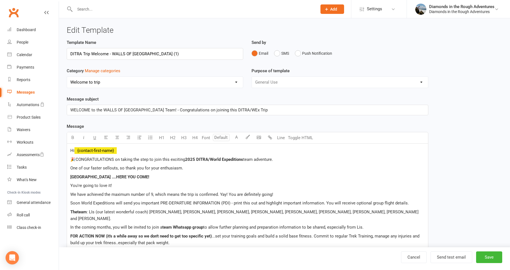
drag, startPoint x: 164, startPoint y: 53, endPoint x: 112, endPoint y: 53, distance: 51.9
click at [112, 53] on input "DITRA Trip Welcome - WALLS OF [GEOGRAPHIC_DATA] (1)" at bounding box center [155, 54] width 176 height 12
type input "DITRA Trip Welcome - [GEOGRAPHIC_DATA]"
drag, startPoint x: 142, startPoint y: 110, endPoint x: 100, endPoint y: 108, distance: 42.0
click at [103, 110] on span "WELCOME to the WALLS OF [GEOGRAPHIC_DATA] Team! - Congratulations on joining th…" at bounding box center [168, 109] width 197 height 5
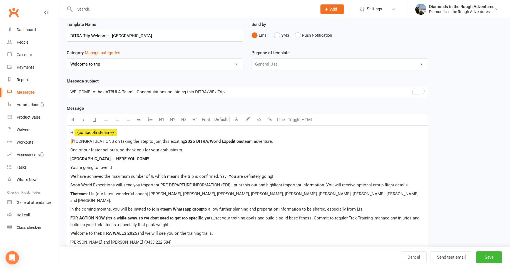
scroll to position [28, 0]
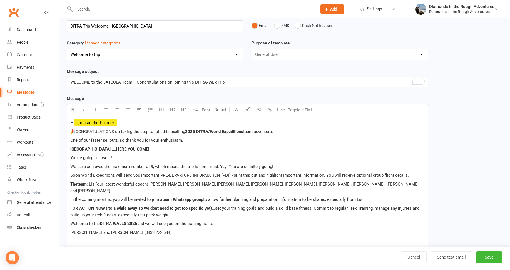
click at [194, 130] on span "2025 DITRA/World Expeditions" at bounding box center [214, 131] width 58 height 5
click at [188, 141] on p "One of our faster sellouts, so thank you for your enthusiasm." at bounding box center [247, 140] width 354 height 7
click at [186, 142] on p "One of our faster sellouts, so thank you for your enthusiasm." at bounding box center [247, 140] width 354 height 7
drag, startPoint x: 91, startPoint y: 148, endPoint x: 70, endPoint y: 148, distance: 21.4
click at [70, 148] on div "Hi ﻿ {contact-first-name} 🎉CONGRATULATIONS on taking the step to join this exci…" at bounding box center [247, 182] width 361 height 132
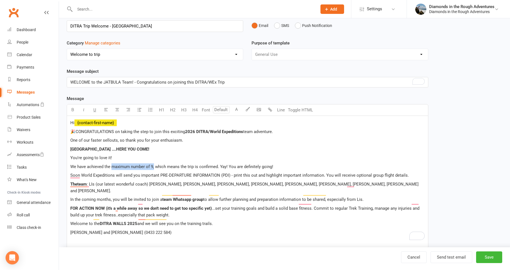
drag, startPoint x: 154, startPoint y: 166, endPoint x: 112, endPoint y: 164, distance: 42.8
click at [112, 164] on span "We have achieved the maximum number of 9, which means the trip is confirmed. Ya…" at bounding box center [171, 166] width 203 height 5
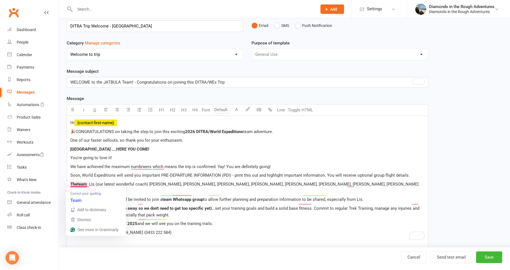
click at [77, 184] on span "team" at bounding box center [81, 184] width 9 height 5
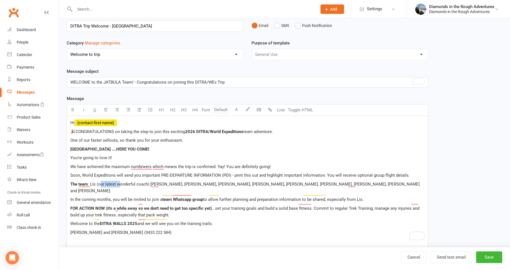
drag, startPoint x: 117, startPoint y: 183, endPoint x: 99, endPoint y: 184, distance: 18.1
click at [99, 184] on span ": LIs (our latest wonderful coach) [PERSON_NAME], [PERSON_NAME], [PERSON_NAME],…" at bounding box center [245, 188] width 350 height 12
click at [141, 184] on span ": LIs (Your DITRA wonderful coach) [PERSON_NAME], [PERSON_NAME], [PERSON_NAME],…" at bounding box center [247, 188] width 354 height 12
click at [109, 183] on span ": LIs (Your DITRA coach) [PERSON_NAME], [PERSON_NAME], [PERSON_NAME], [PERSON_N…" at bounding box center [241, 188] width 342 height 12
drag, startPoint x: 127, startPoint y: 216, endPoint x: 114, endPoint y: 218, distance: 13.2
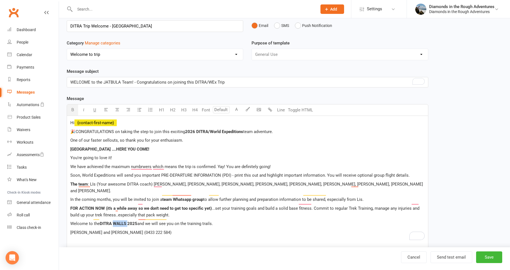
click at [114, 221] on span "DITRA WALLS 2025" at bounding box center [118, 223] width 37 height 5
click at [141, 221] on span "DITRA JATBULA 2025" at bounding box center [121, 223] width 42 height 5
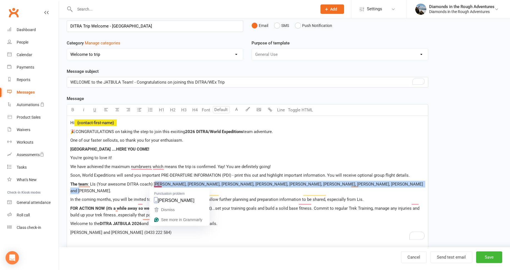
drag, startPoint x: 386, startPoint y: 183, endPoint x: 154, endPoint y: 186, distance: 232.2
click at [154, 186] on p "The team : LIs (Your awesome DITRA coach) [PERSON_NAME], [PERSON_NAME], [PERSON…" at bounding box center [247, 187] width 354 height 13
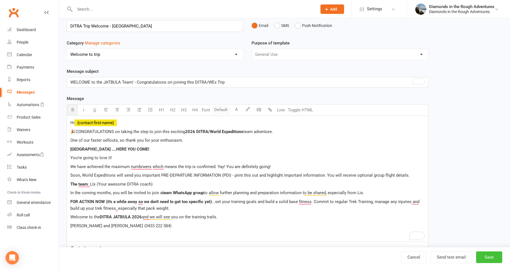
click at [488, 256] on button "Save" at bounding box center [489, 257] width 26 height 12
select select "100"
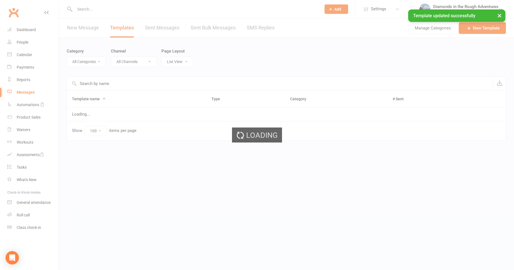
select select "8735"
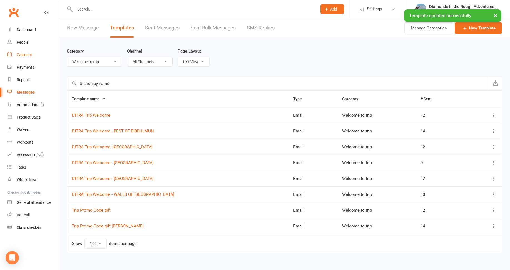
click at [27, 55] on div "Calendar" at bounding box center [25, 54] width 16 height 4
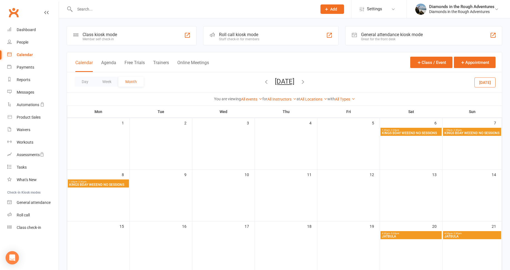
click at [405, 235] on span "JATBULA" at bounding box center [410, 236] width 59 height 3
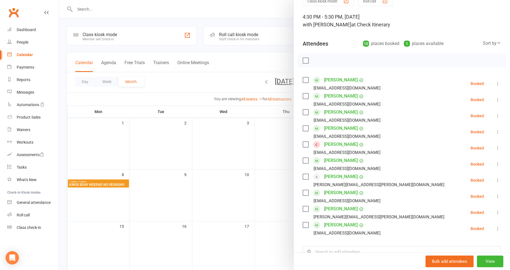
scroll to position [56, 0]
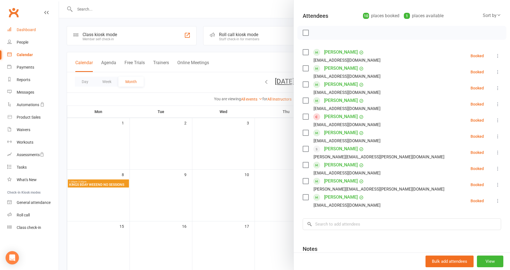
drag, startPoint x: 31, startPoint y: 30, endPoint x: 33, endPoint y: 27, distance: 3.6
click at [31, 30] on div "Dashboard" at bounding box center [26, 29] width 19 height 4
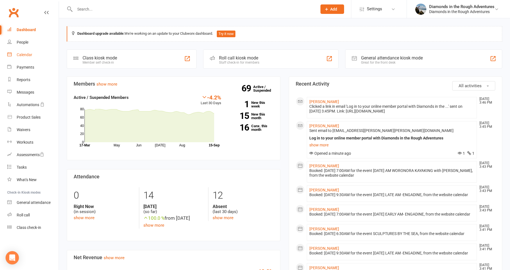
click at [25, 54] on div "Calendar" at bounding box center [25, 54] width 16 height 4
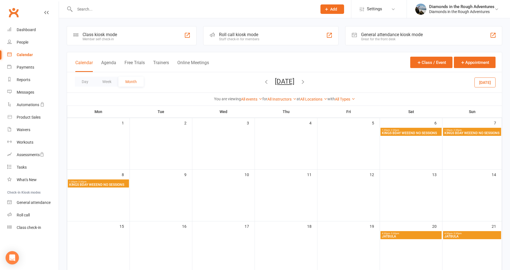
click at [486, 82] on button "[DATE]" at bounding box center [484, 82] width 21 height 10
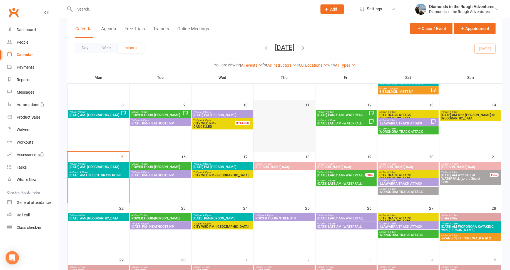
scroll to position [111, 0]
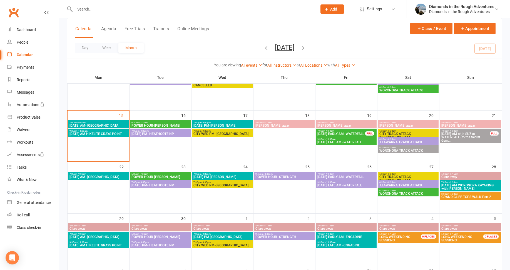
click at [284, 176] on span "POWER HOUR- STRENGTH" at bounding box center [284, 176] width 58 height 3
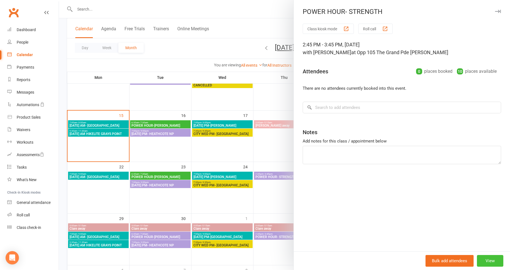
click at [486, 260] on button "View" at bounding box center [490, 261] width 26 height 12
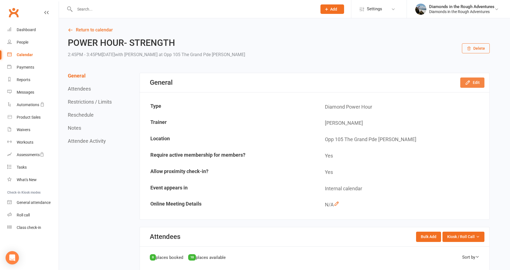
click at [473, 81] on button "Edit" at bounding box center [472, 82] width 24 height 10
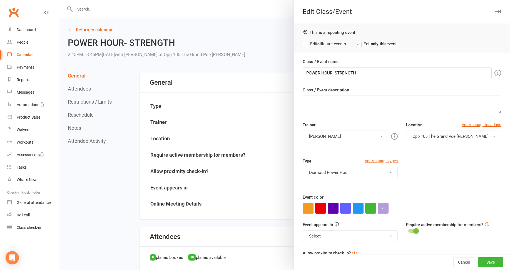
click at [303, 44] on label "Edit all future events" at bounding box center [323, 44] width 43 height 7
click at [472, 124] on link "Add/manage locations" at bounding box center [480, 125] width 39 height 6
drag, startPoint x: 472, startPoint y: 124, endPoint x: 466, endPoint y: 125, distance: 5.4
click at [466, 125] on link "Add/manage locations" at bounding box center [480, 125] width 39 height 6
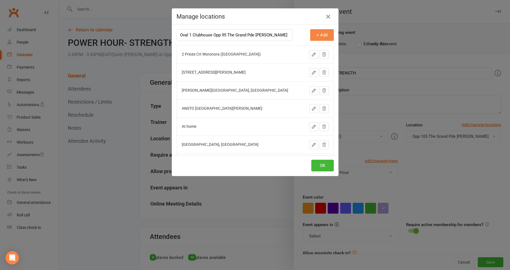
type input "Oval 1 Clubhouse Opp 95 The Grand Pde [PERSON_NAME]"
click at [313, 35] on button "+ Add" at bounding box center [322, 35] width 24 height 12
click at [320, 166] on button "OK" at bounding box center [322, 166] width 22 height 12
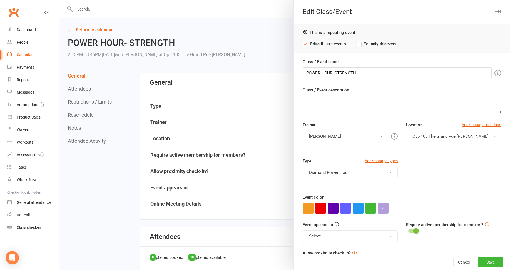
click at [445, 136] on span "Opp 105 The Grand Pde [PERSON_NAME]" at bounding box center [450, 136] width 76 height 5
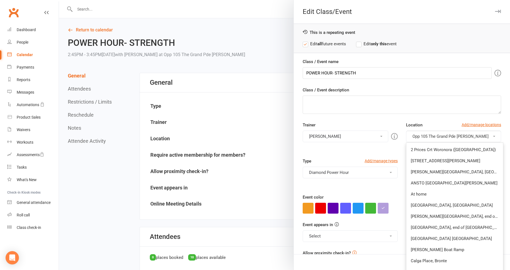
click at [423, 136] on span "Opp 105 The Grand Pde [PERSON_NAME]" at bounding box center [450, 136] width 76 height 5
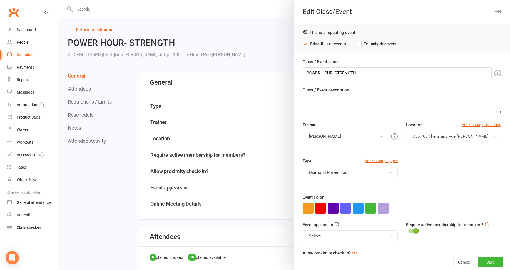
click at [427, 135] on span "Opp 105 The Grand Pde [PERSON_NAME]" at bounding box center [450, 136] width 76 height 5
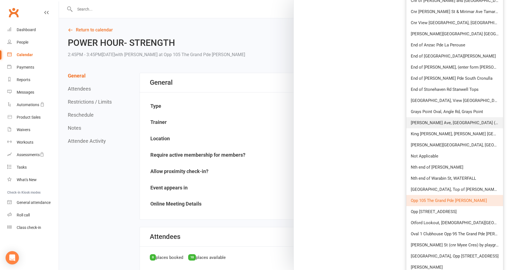
scroll to position [306, 0]
click at [427, 232] on span "Oval 1 Clubhouse Opp 95 The Grand Pde [PERSON_NAME]" at bounding box center [464, 233] width 107 height 5
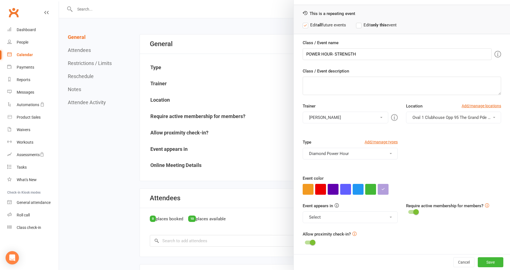
scroll to position [56, 0]
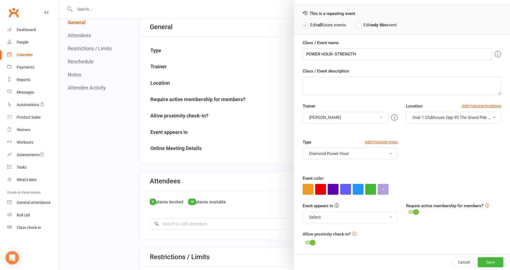
click at [389, 217] on span at bounding box center [390, 217] width 2 height 1
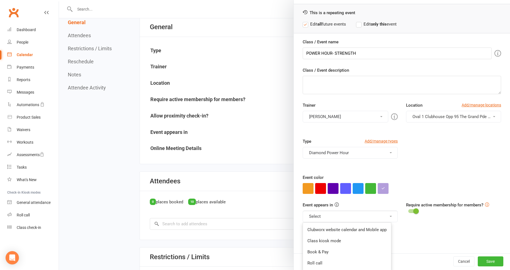
scroll to position [20, 0]
click at [323, 231] on link "Clubworx website calendar and Mobile app" at bounding box center [347, 229] width 88 height 11
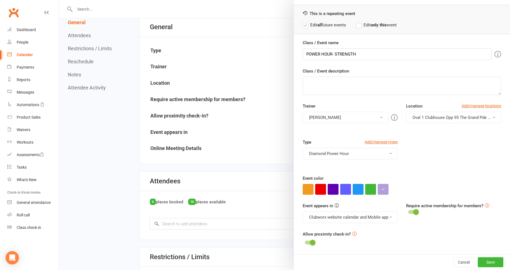
scroll to position [19, 0]
click at [320, 219] on button "Clubworx website calendar and Mobile app" at bounding box center [349, 217] width 95 height 12
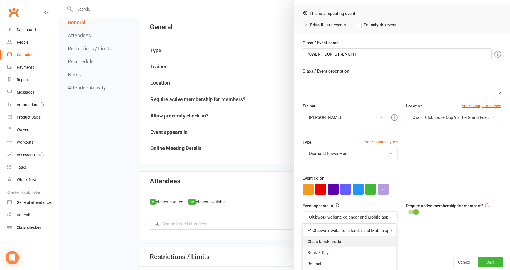
click at [317, 242] on link "Class kiosk mode" at bounding box center [349, 241] width 93 height 11
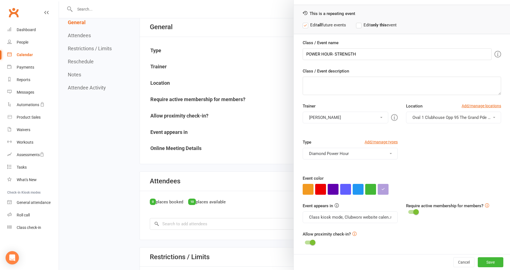
click at [326, 217] on button "Class kiosk mode, Clubworx website calendar and Mobile app" at bounding box center [349, 217] width 95 height 12
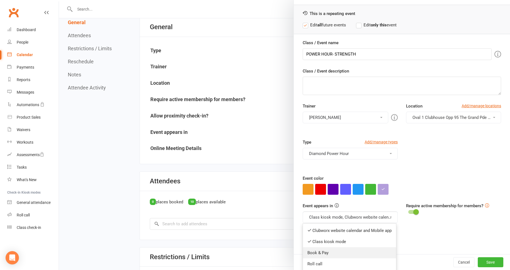
click at [317, 249] on link "Book & Pay" at bounding box center [349, 252] width 93 height 11
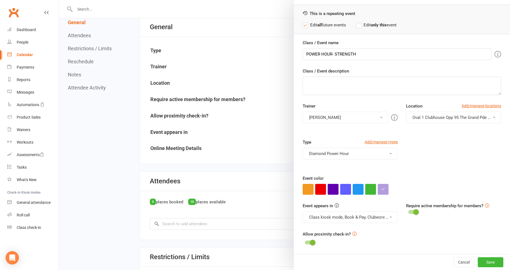
click at [322, 218] on button "Class kiosk mode, Book & Pay, Clubworx website calendar and Mobile app" at bounding box center [349, 217] width 95 height 12
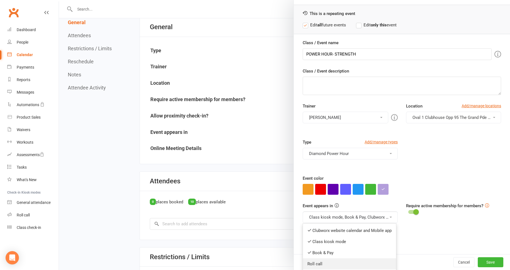
click at [315, 264] on link "Roll call" at bounding box center [349, 263] width 93 height 11
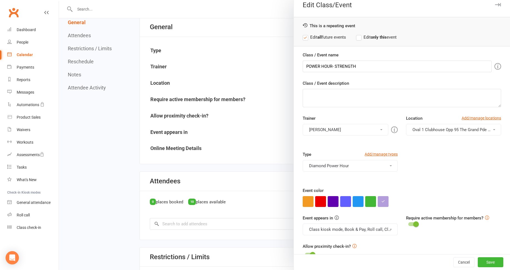
scroll to position [0, 0]
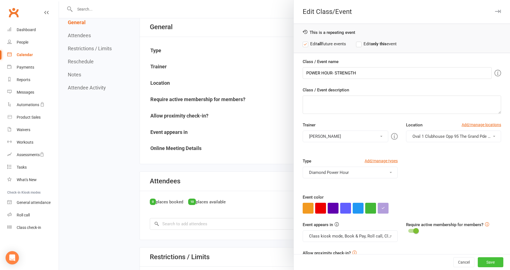
click at [481, 262] on button "Save" at bounding box center [490, 262] width 26 height 10
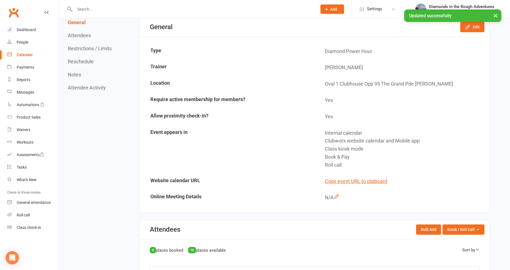
drag, startPoint x: 27, startPoint y: 55, endPoint x: 37, endPoint y: 60, distance: 10.9
click at [27, 55] on div "Calendar" at bounding box center [25, 54] width 16 height 4
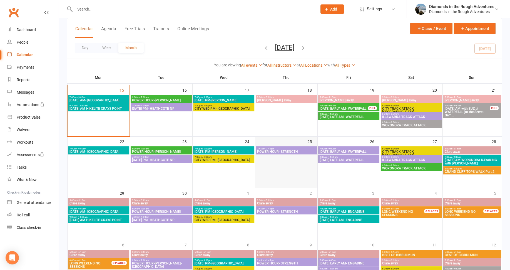
scroll to position [139, 0]
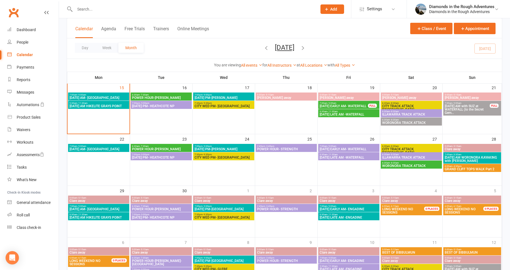
click at [291, 147] on span "POWER HOUR- STRENGTH" at bounding box center [286, 148] width 59 height 3
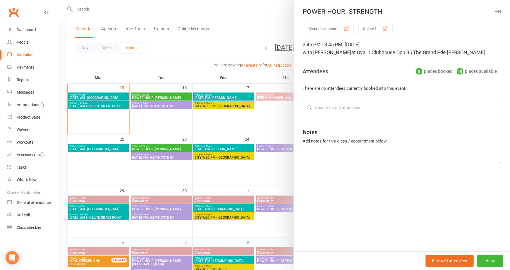
click at [269, 171] on div at bounding box center [284, 135] width 451 height 270
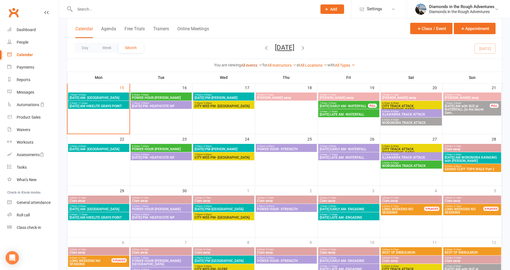
click at [245, 65] on link "All events" at bounding box center [251, 65] width 21 height 4
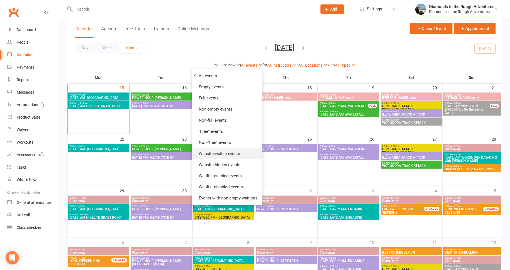
click at [222, 152] on link "Website-visible events" at bounding box center [227, 153] width 70 height 11
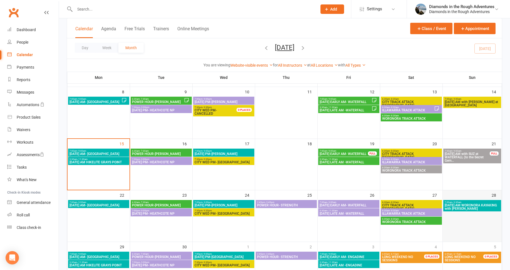
scroll to position [83, 0]
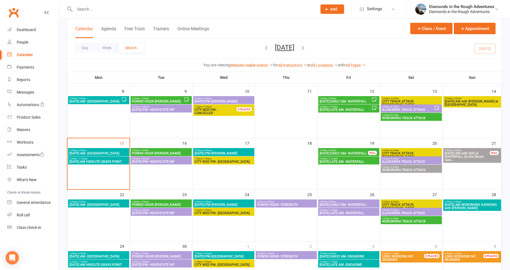
click at [466, 155] on span "[DATE] AM with SUZ at WATERFALL (to the Secret Gem..." at bounding box center [467, 157] width 46 height 10
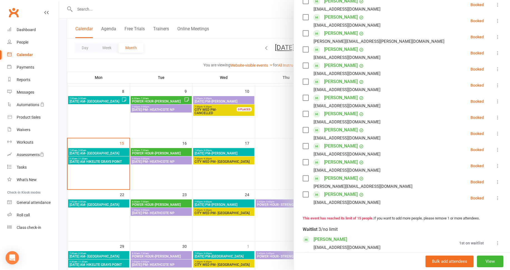
scroll to position [250, 0]
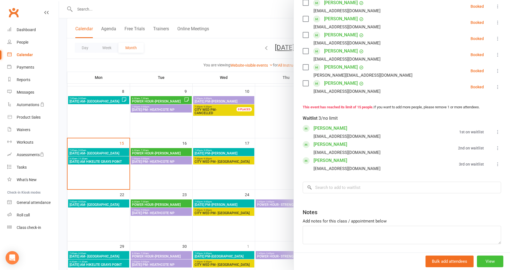
click at [481, 259] on button "View" at bounding box center [490, 262] width 26 height 12
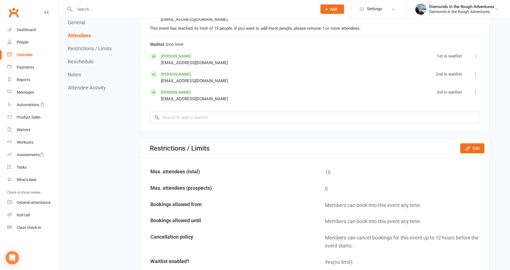
scroll to position [639, 0]
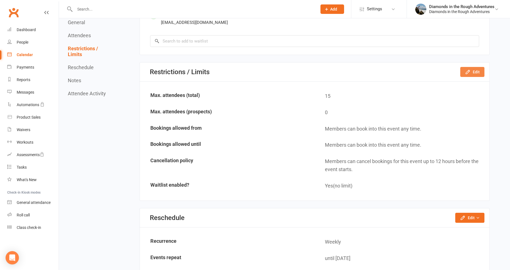
click at [471, 71] on button "Edit" at bounding box center [472, 72] width 24 height 10
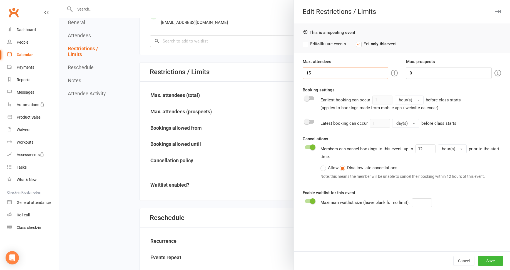
click at [318, 73] on input "15" at bounding box center [345, 73] width 86 height 12
type input "16"
click at [487, 260] on button "Save" at bounding box center [490, 261] width 26 height 10
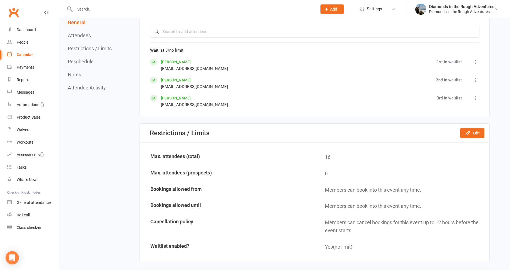
scroll to position [555, 0]
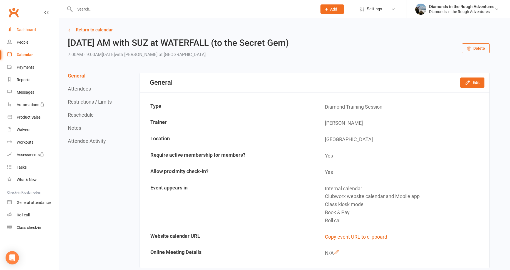
click at [25, 29] on div "Dashboard" at bounding box center [26, 29] width 19 height 4
